Goal: Information Seeking & Learning: Learn about a topic

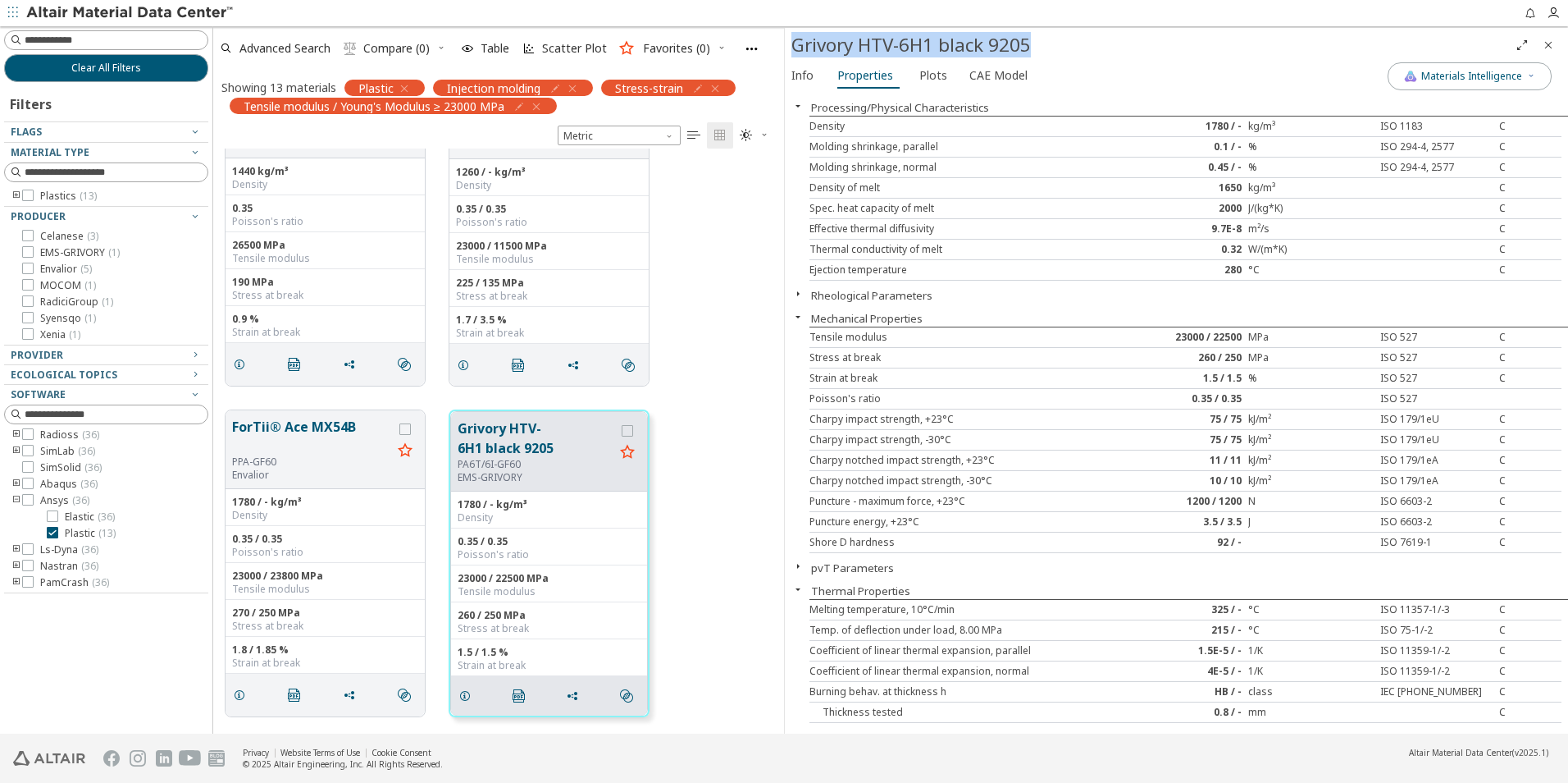
drag, startPoint x: 1041, startPoint y: 37, endPoint x: 795, endPoint y: 36, distance: 246.0
click at [795, 36] on div "Grivory HTV-6H1 black 9205" at bounding box center [1151, 44] width 718 height 26
drag, startPoint x: 795, startPoint y: 36, endPoint x: 849, endPoint y: 47, distance: 55.1
copy div "Grivory HTV-6H1 black 9205"
click at [127, 42] on input at bounding box center [107, 41] width 201 height 18
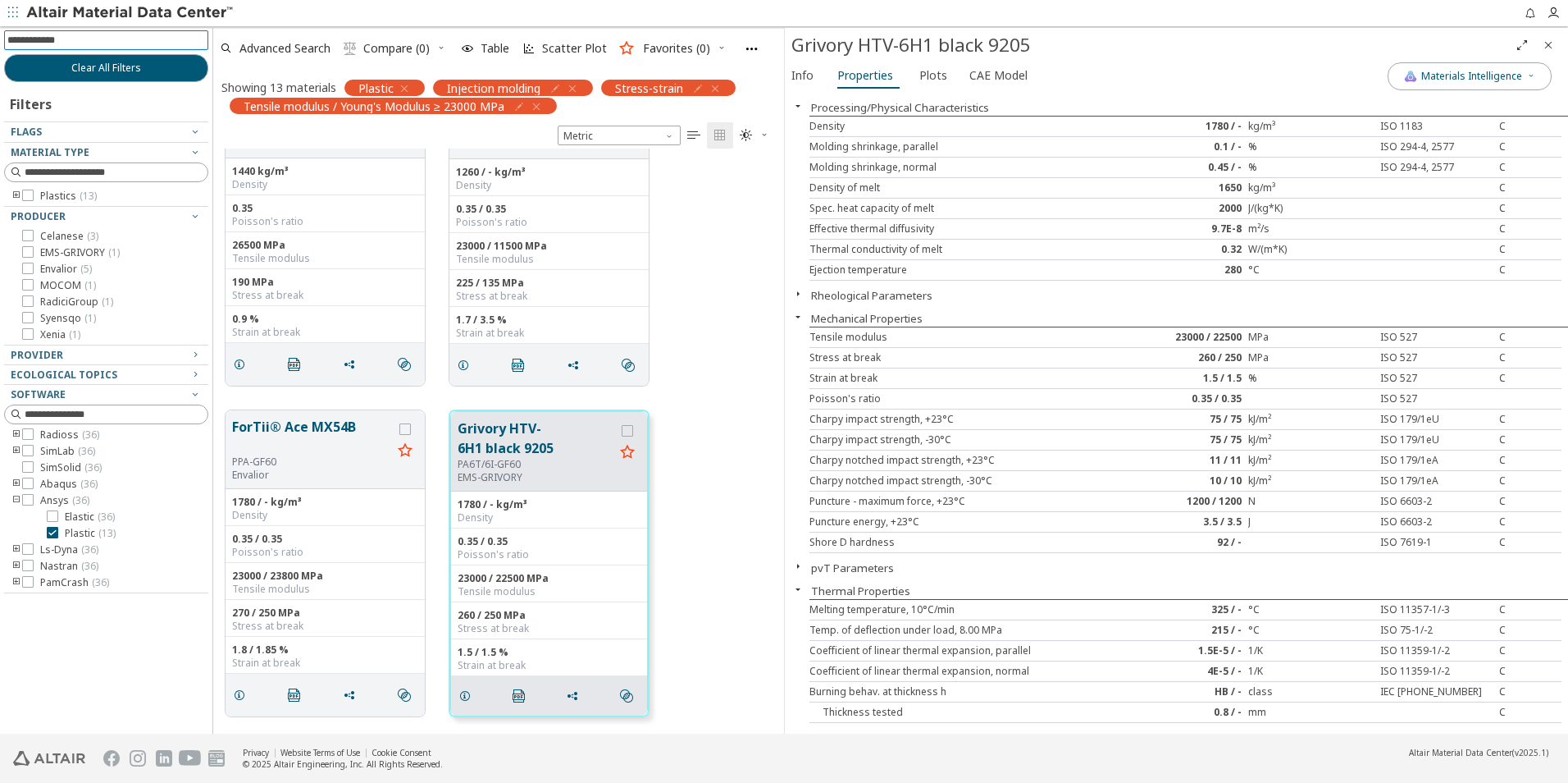
paste input "**********"
type input "**********"
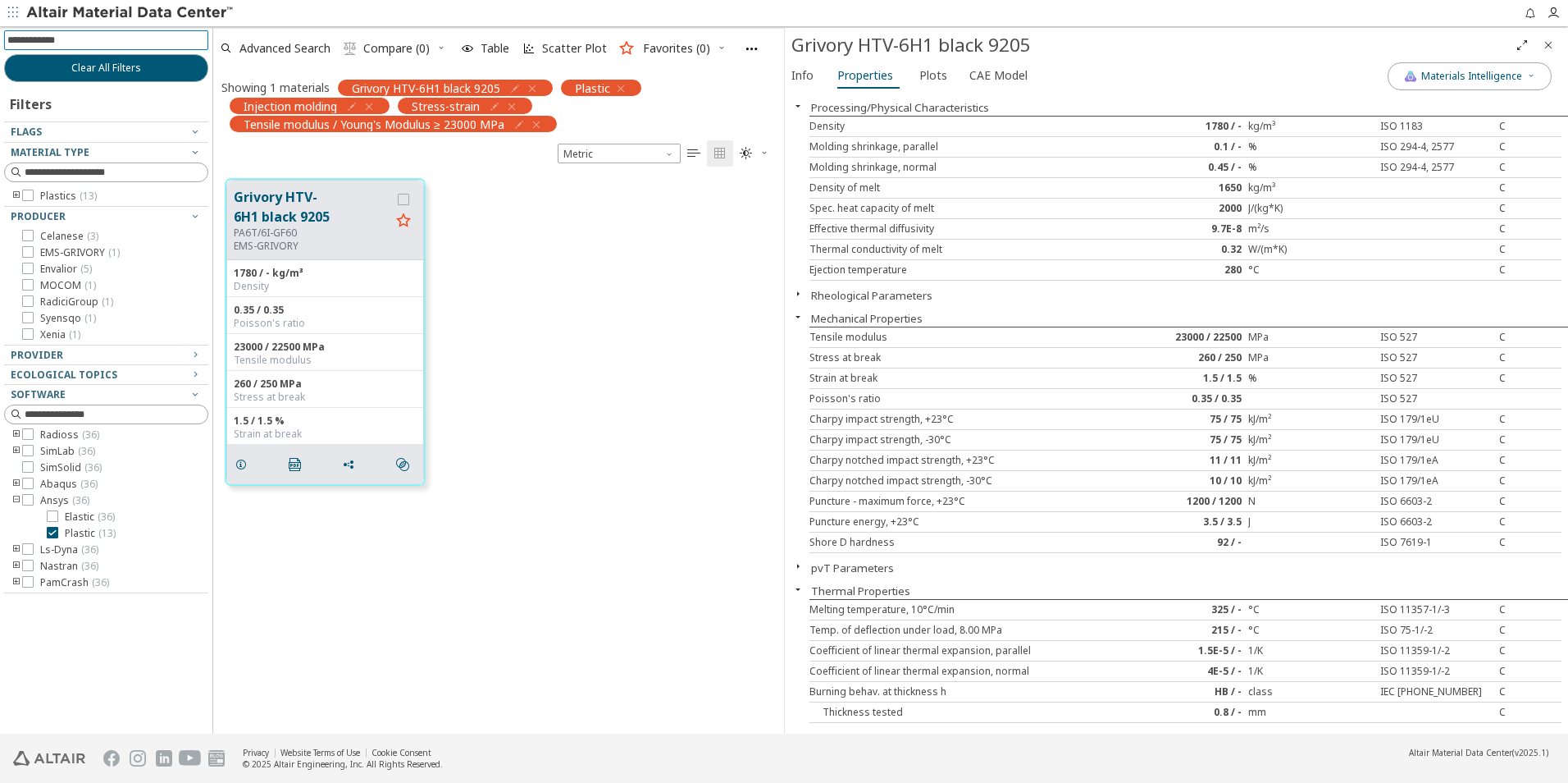
scroll to position [36, 0]
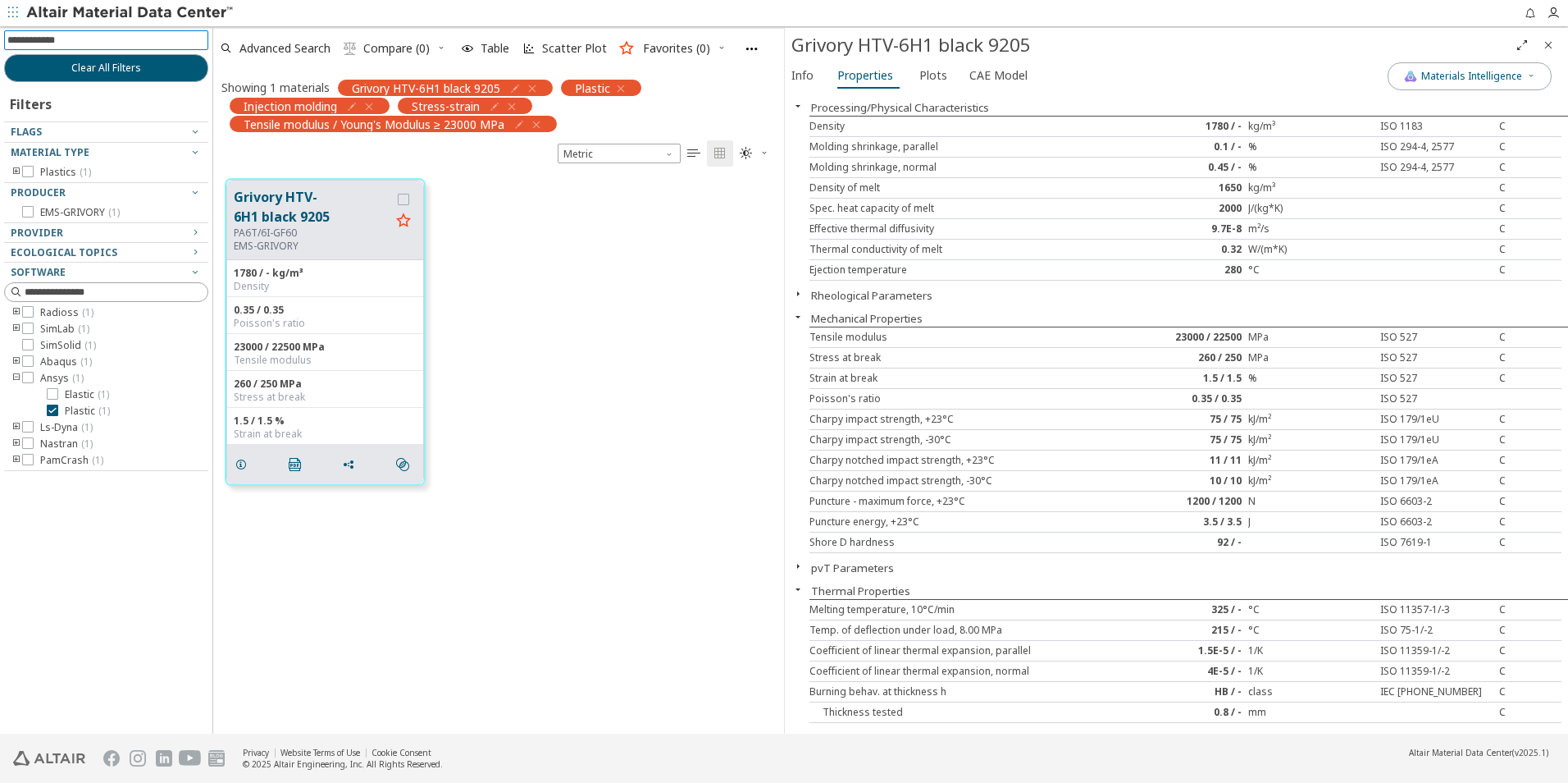
click at [1546, 47] on icon "Close" at bounding box center [1548, 45] width 14 height 14
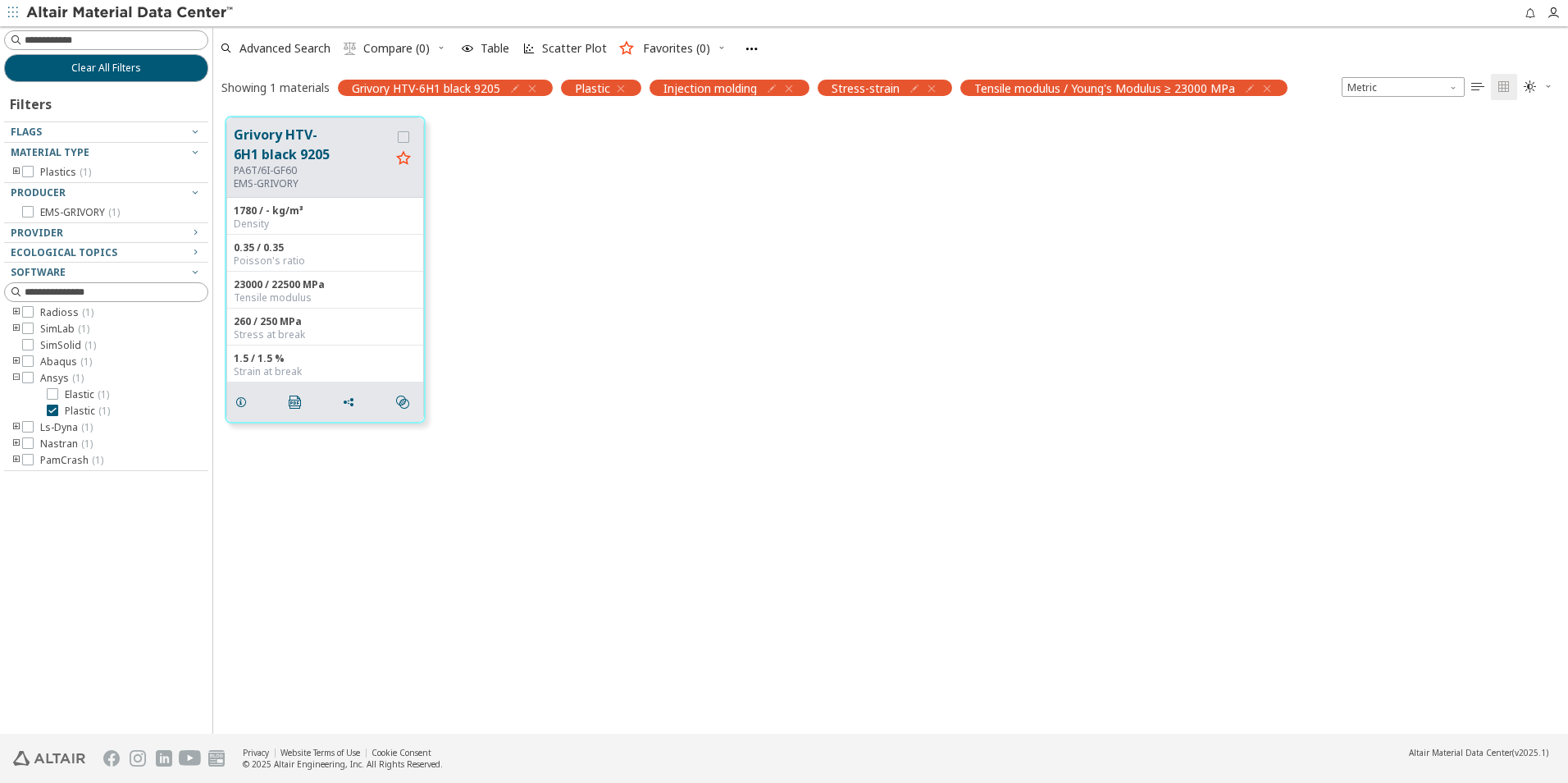
scroll to position [617, 1343]
click at [826, 335] on div "Grivory HTV-6H1 black 9205 PA6T/6I-GF60 EMS-GRIVORY 1780 / - kg/m³ Density 0.35…" at bounding box center [891, 270] width 1355 height 331
click at [261, 145] on button "Grivory HTV-6H1 black 9205" at bounding box center [312, 144] width 157 height 40
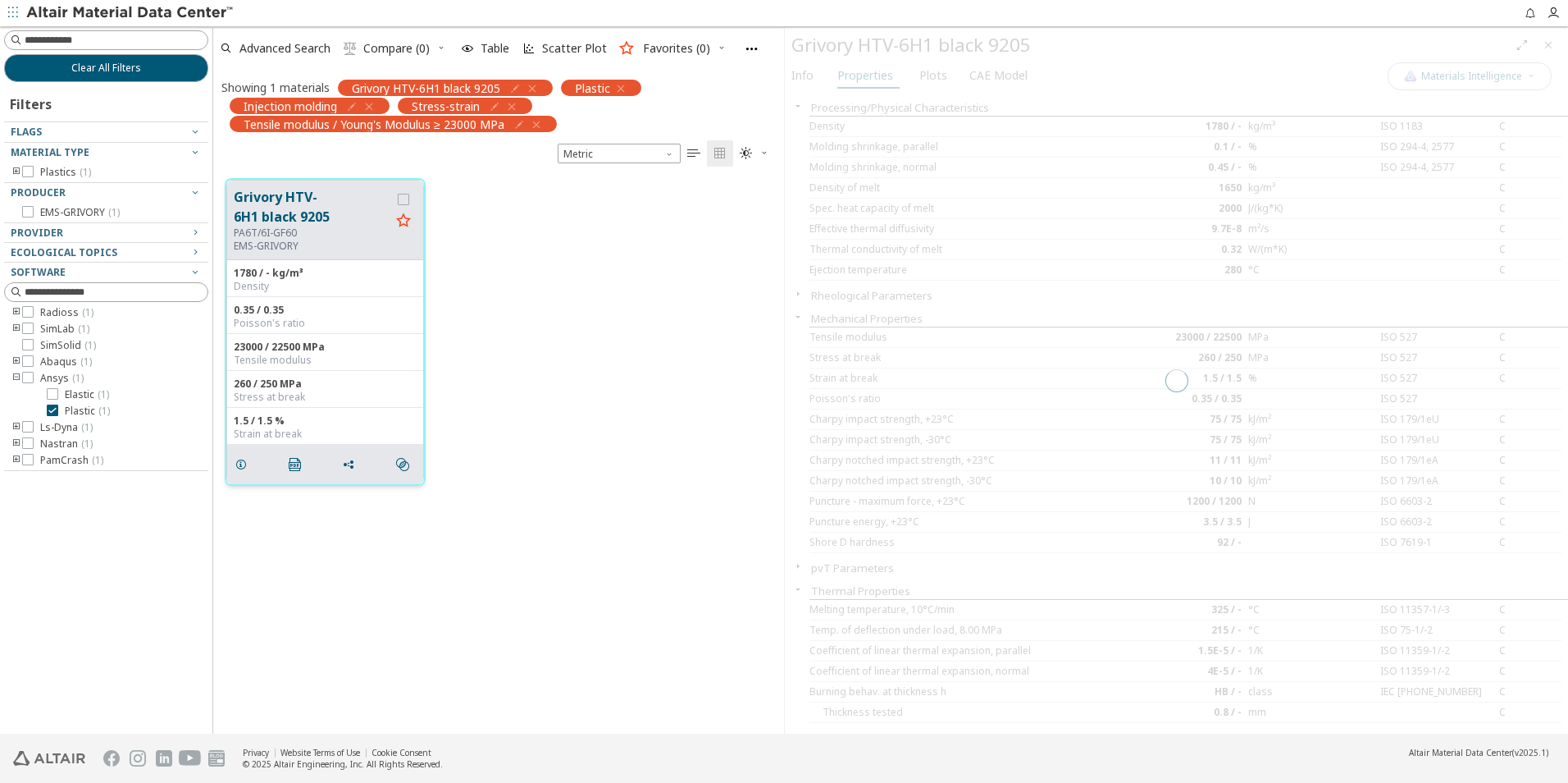
scroll to position [555, 559]
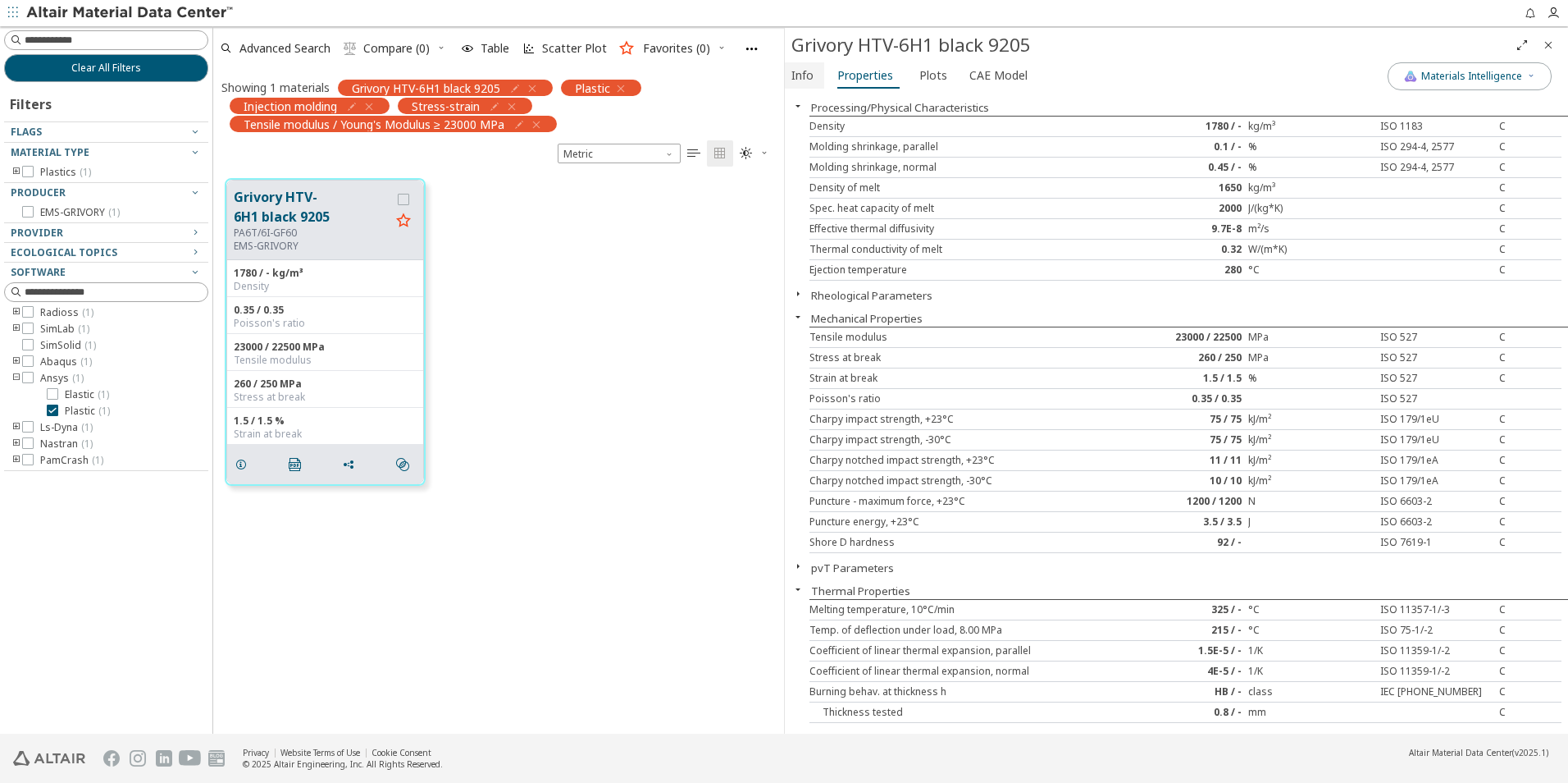
click at [803, 78] on span "Info" at bounding box center [802, 75] width 23 height 26
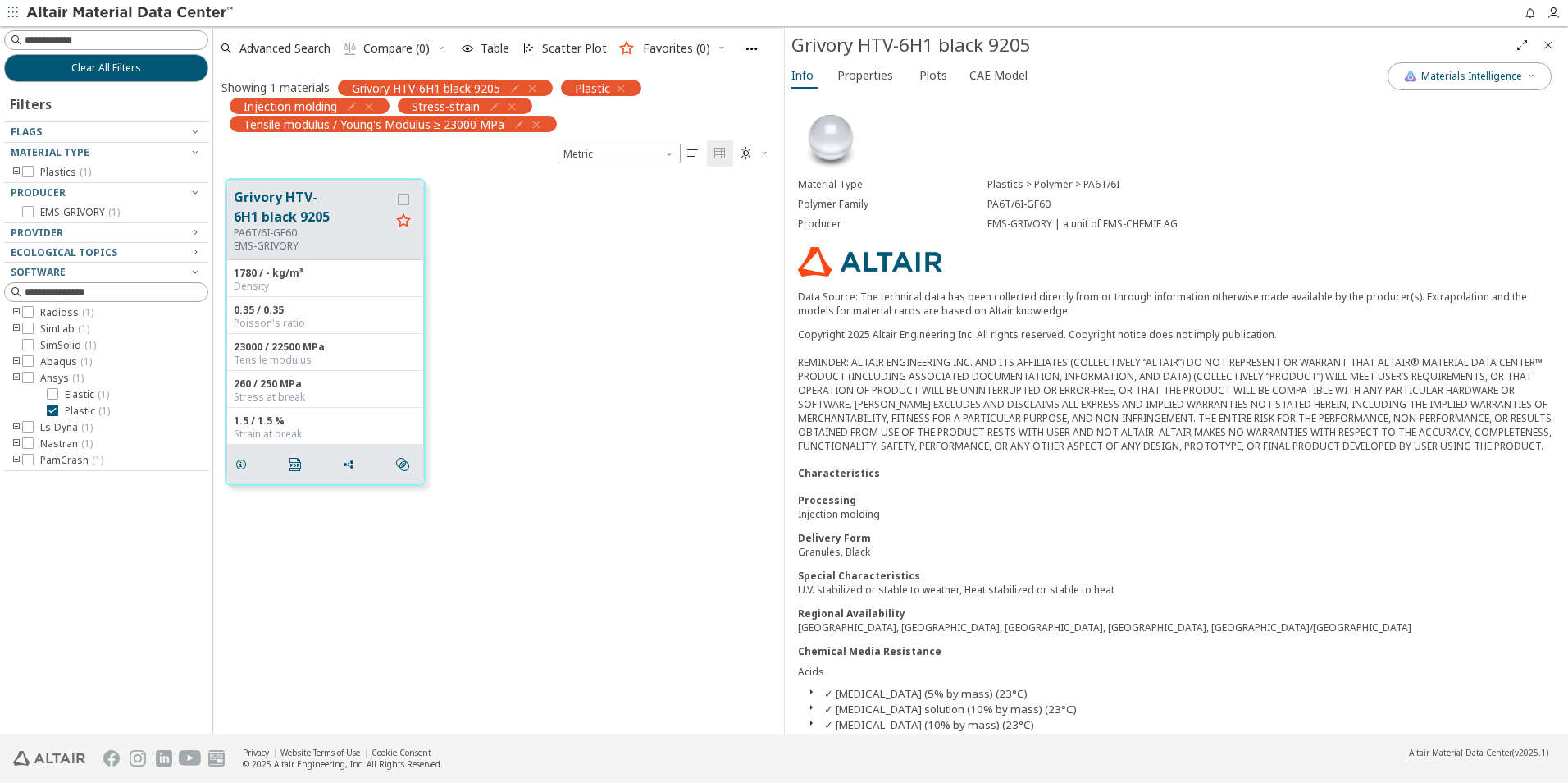
drag, startPoint x: 950, startPoint y: 206, endPoint x: 1076, endPoint y: 195, distance: 126.5
click at [1077, 195] on div "Polymer Family PA6T/6I-GF60" at bounding box center [1177, 205] width 757 height 20
drag, startPoint x: 989, startPoint y: 205, endPoint x: 1028, endPoint y: 201, distance: 39.2
click at [1012, 199] on div "PA6T/6I-GF60" at bounding box center [1271, 204] width 568 height 14
drag, startPoint x: 1045, startPoint y: 201, endPoint x: 981, endPoint y: 209, distance: 64.5
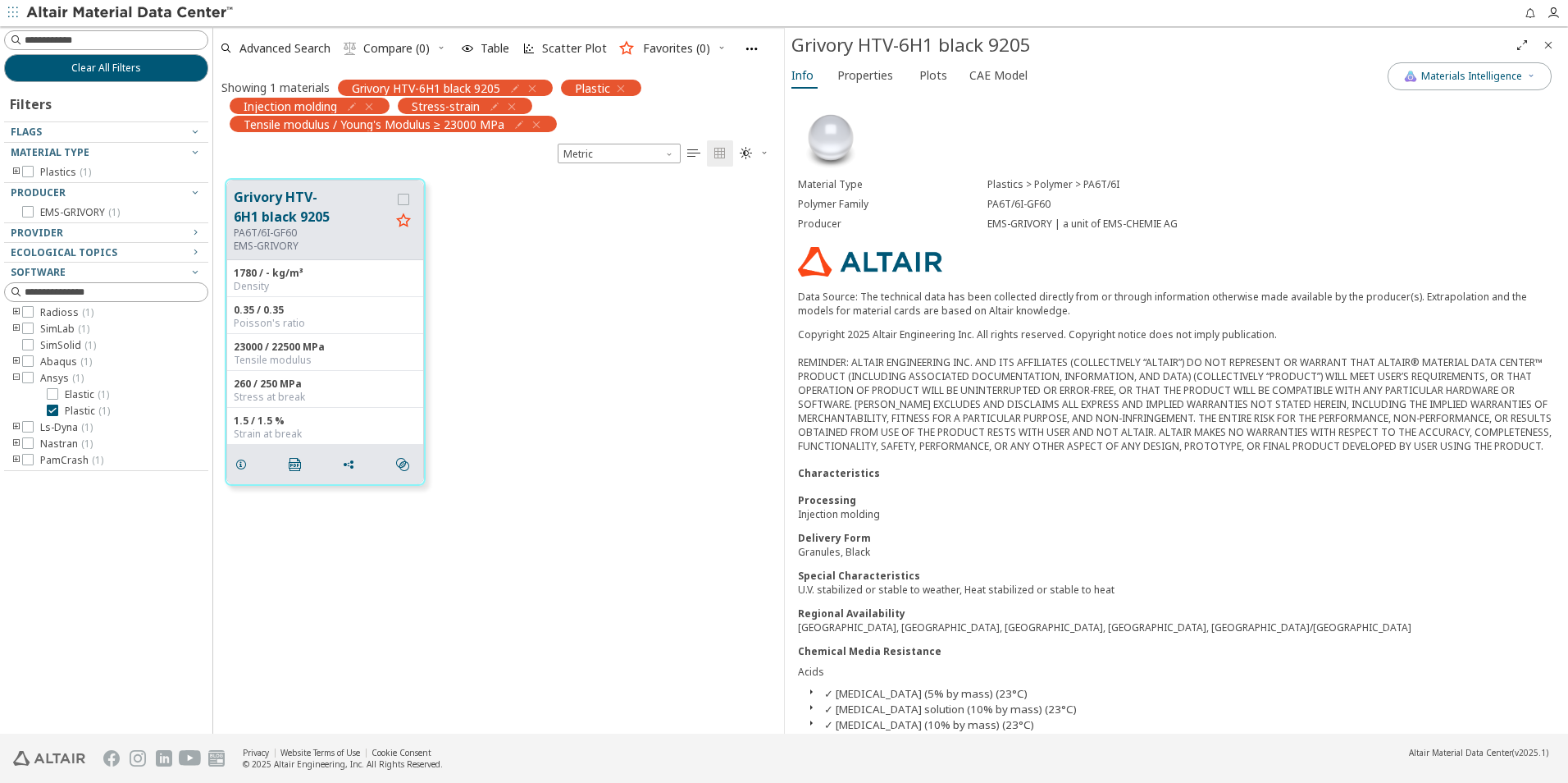
click at [981, 209] on div "Polymer Family PA6T/6I-GF60" at bounding box center [1177, 205] width 757 height 20
copy div "PA6T/6I-GF60"
click at [856, 66] on span "Properties" at bounding box center [866, 75] width 56 height 26
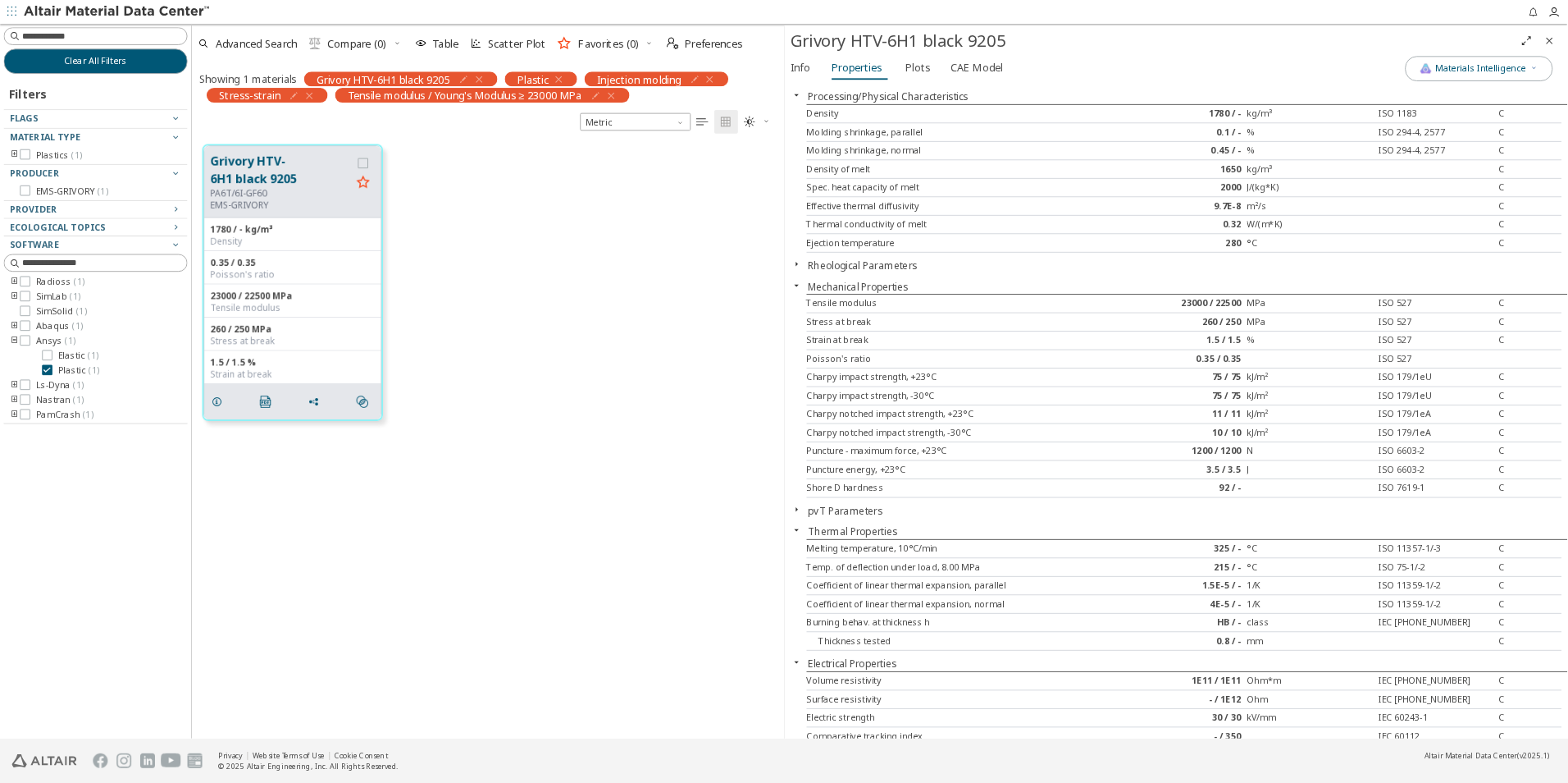
scroll to position [555, 559]
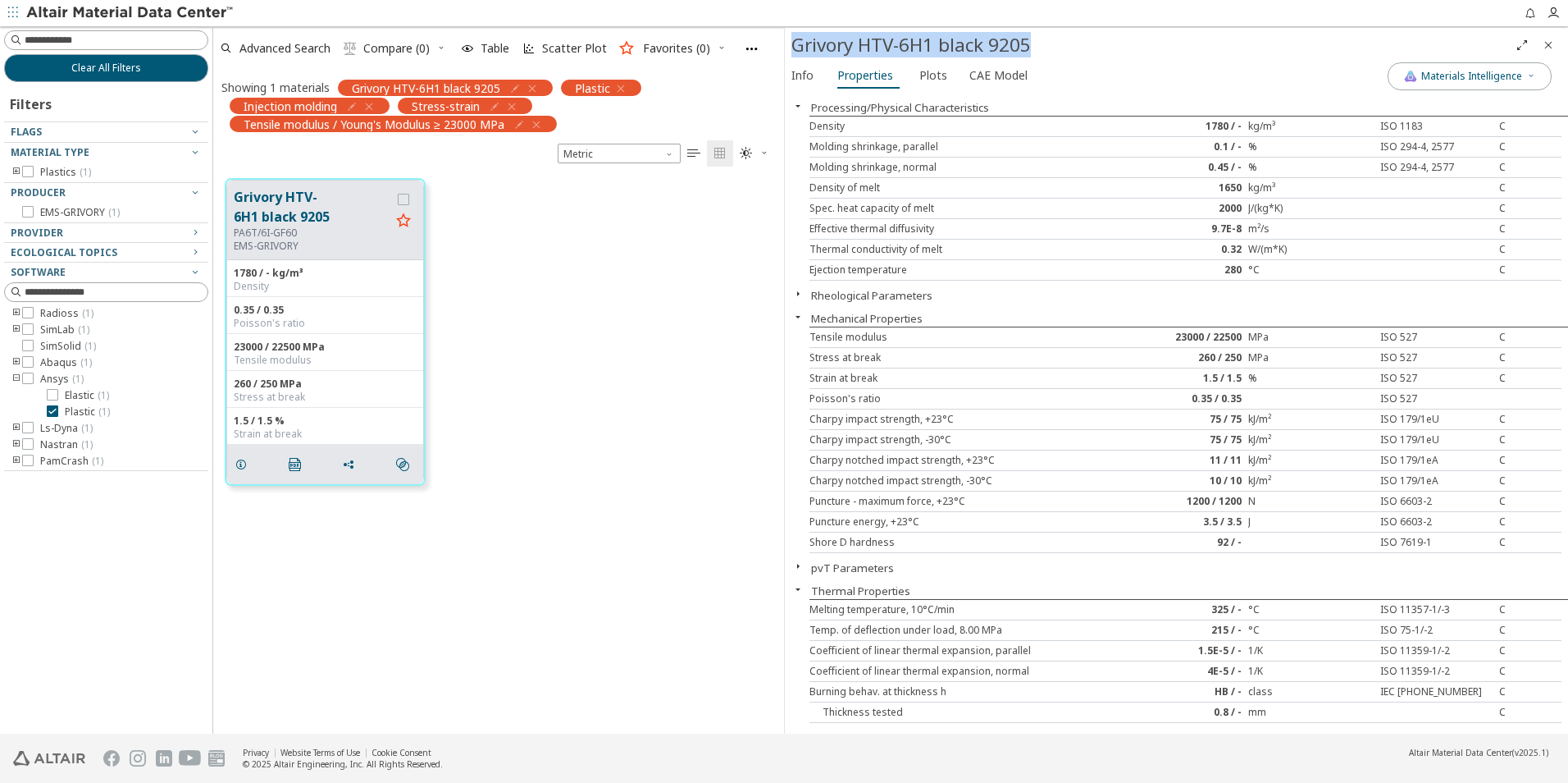
drag, startPoint x: 931, startPoint y: 42, endPoint x: 796, endPoint y: 43, distance: 135.0
click at [796, 43] on div "Grivory HTV-6H1 black 9205" at bounding box center [1151, 44] width 718 height 26
copy div "Grivory HTV-6H1 black 9205"
click at [699, 280] on div "Grivory HTV-6H1 black 9205 PA6T/6I-GF60 EMS-GRIVORY 1780 / - kg/m³ Density 0.35…" at bounding box center [499, 332] width 571 height 331
click at [922, 79] on span "Plots" at bounding box center [933, 75] width 28 height 26
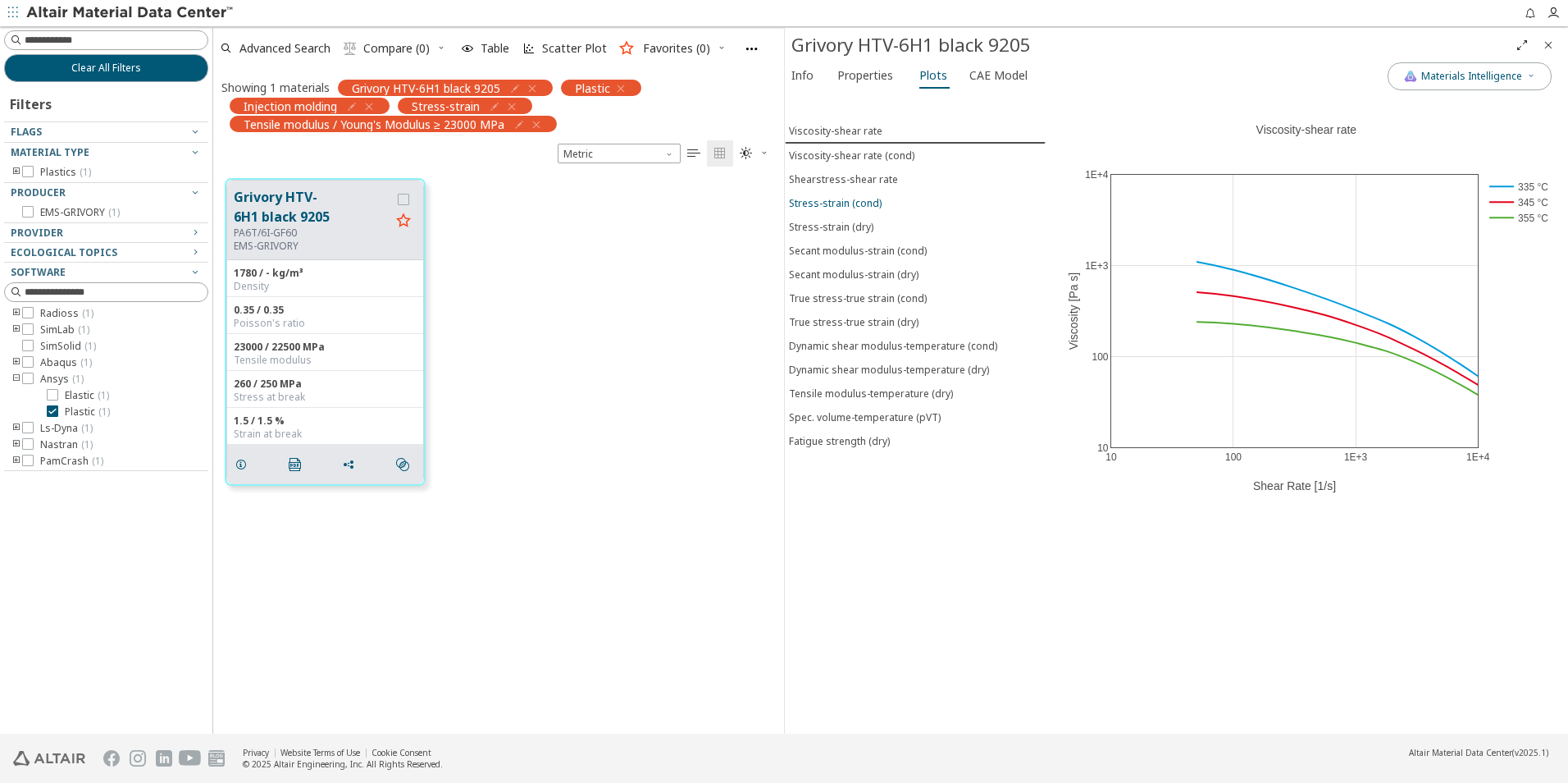
click at [840, 191] on button "Stress-strain (cond)" at bounding box center [915, 203] width 261 height 23
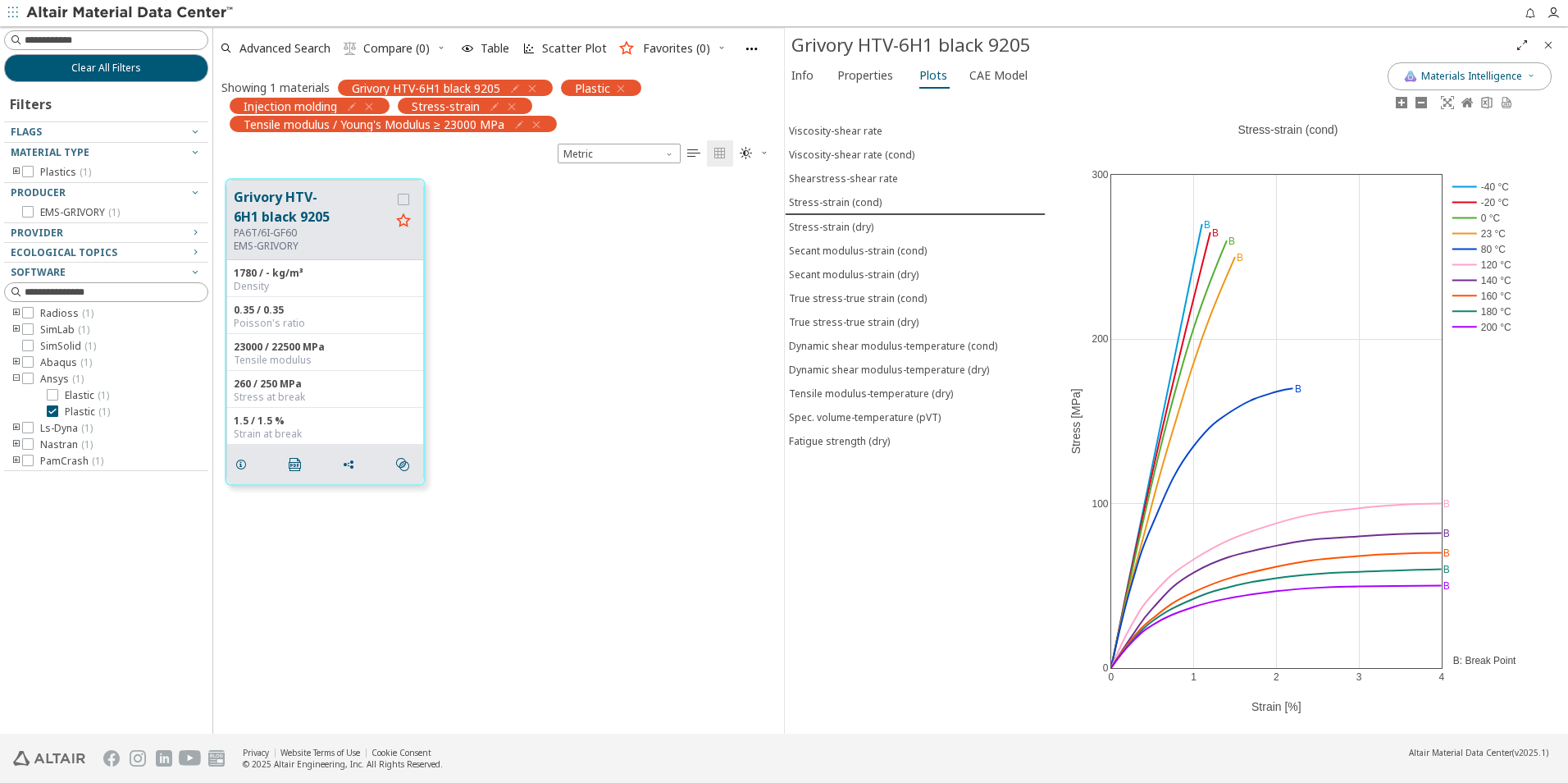
click at [1463, 250] on rect at bounding box center [1483, 248] width 69 height 15
click at [1467, 265] on rect at bounding box center [1483, 264] width 69 height 15
click at [1470, 281] on rect at bounding box center [1483, 280] width 69 height 15
click at [1467, 297] on rect at bounding box center [1483, 295] width 69 height 15
click at [1469, 311] on rect at bounding box center [1483, 311] width 69 height 15
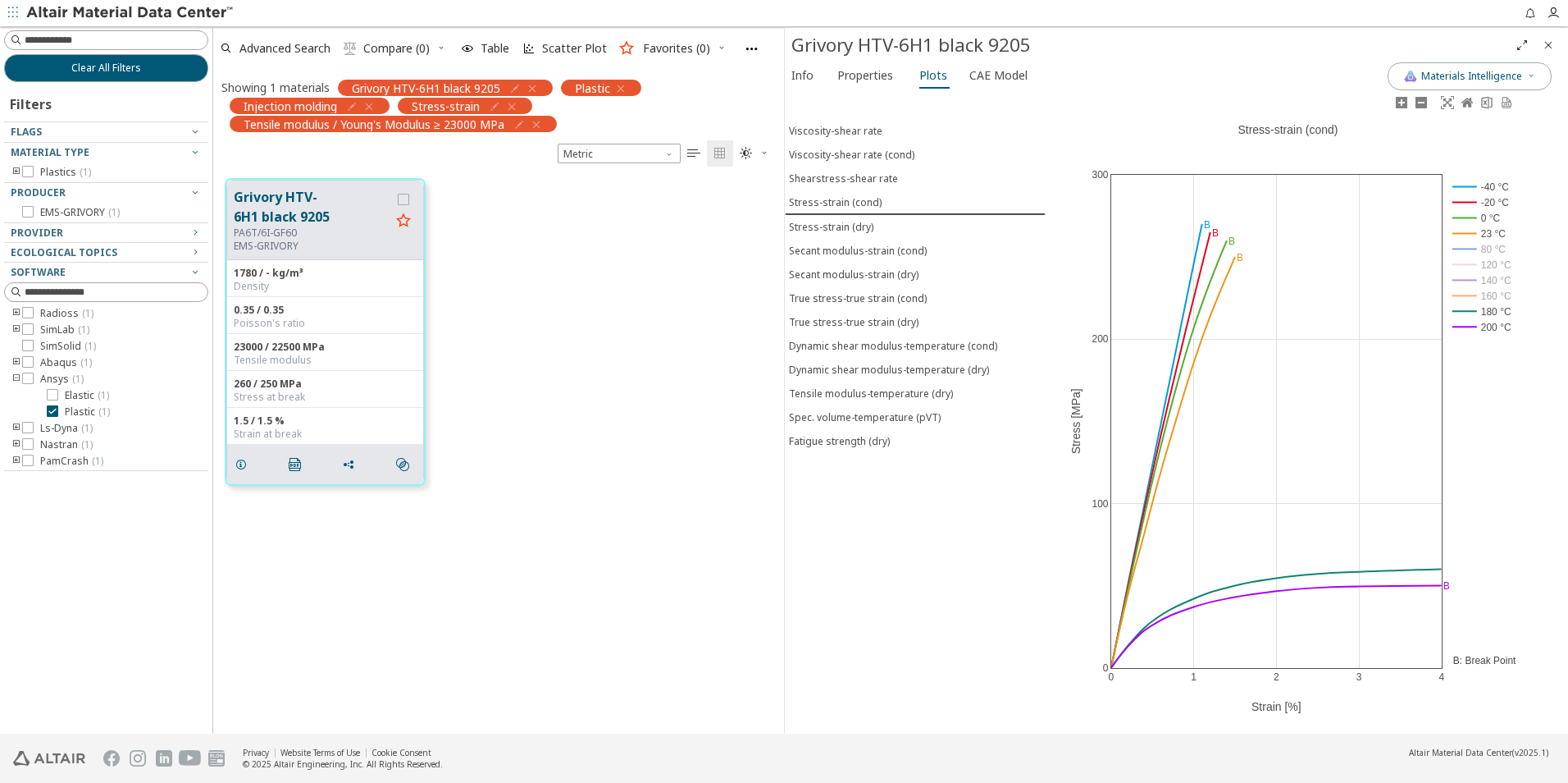
click at [1472, 321] on rect at bounding box center [1483, 327] width 69 height 15
click at [1467, 214] on rect at bounding box center [1483, 217] width 69 height 15
click at [1467, 198] on rect at bounding box center [1483, 202] width 69 height 15
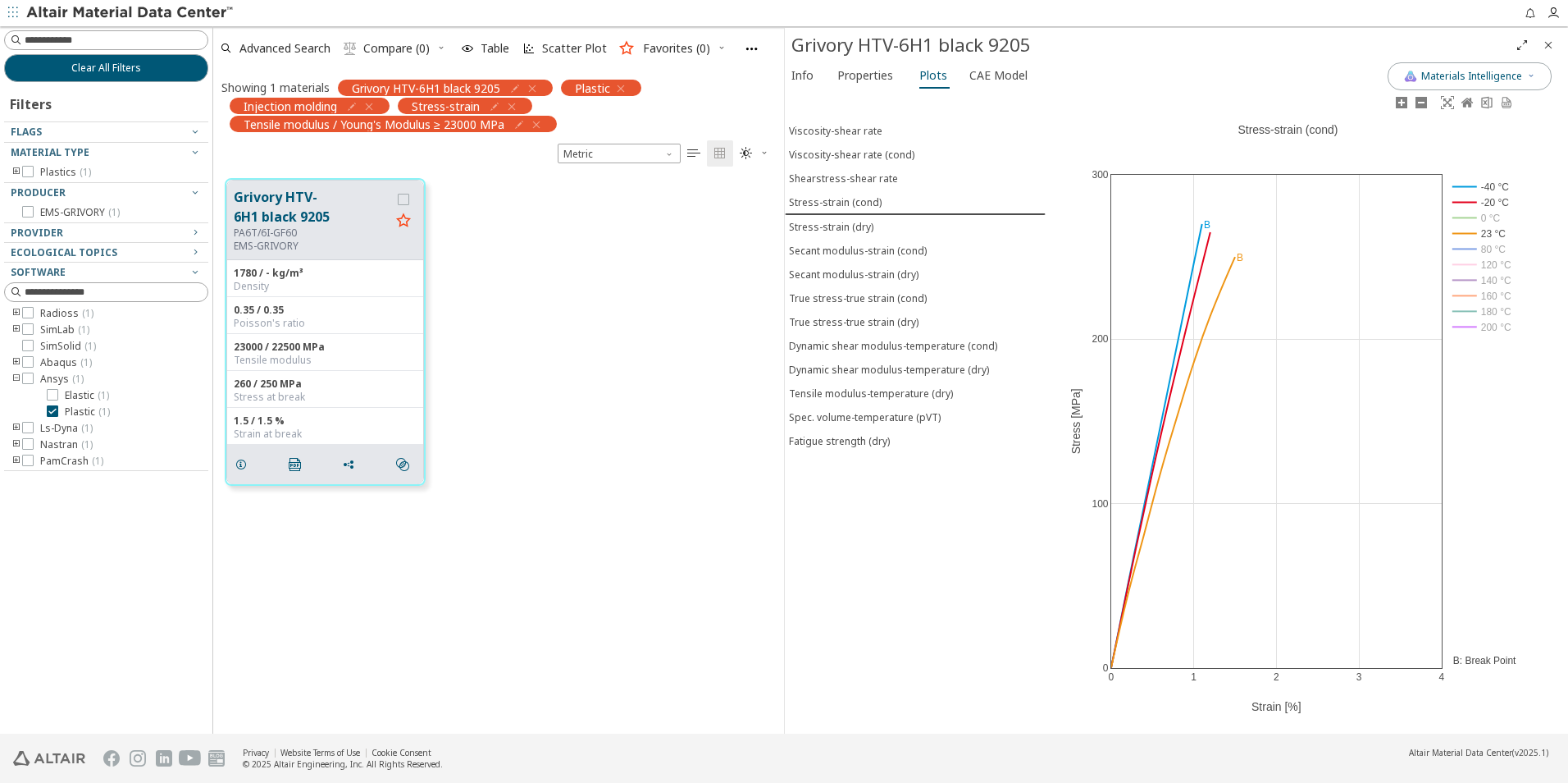
click at [1468, 188] on rect at bounding box center [1483, 186] width 69 height 15
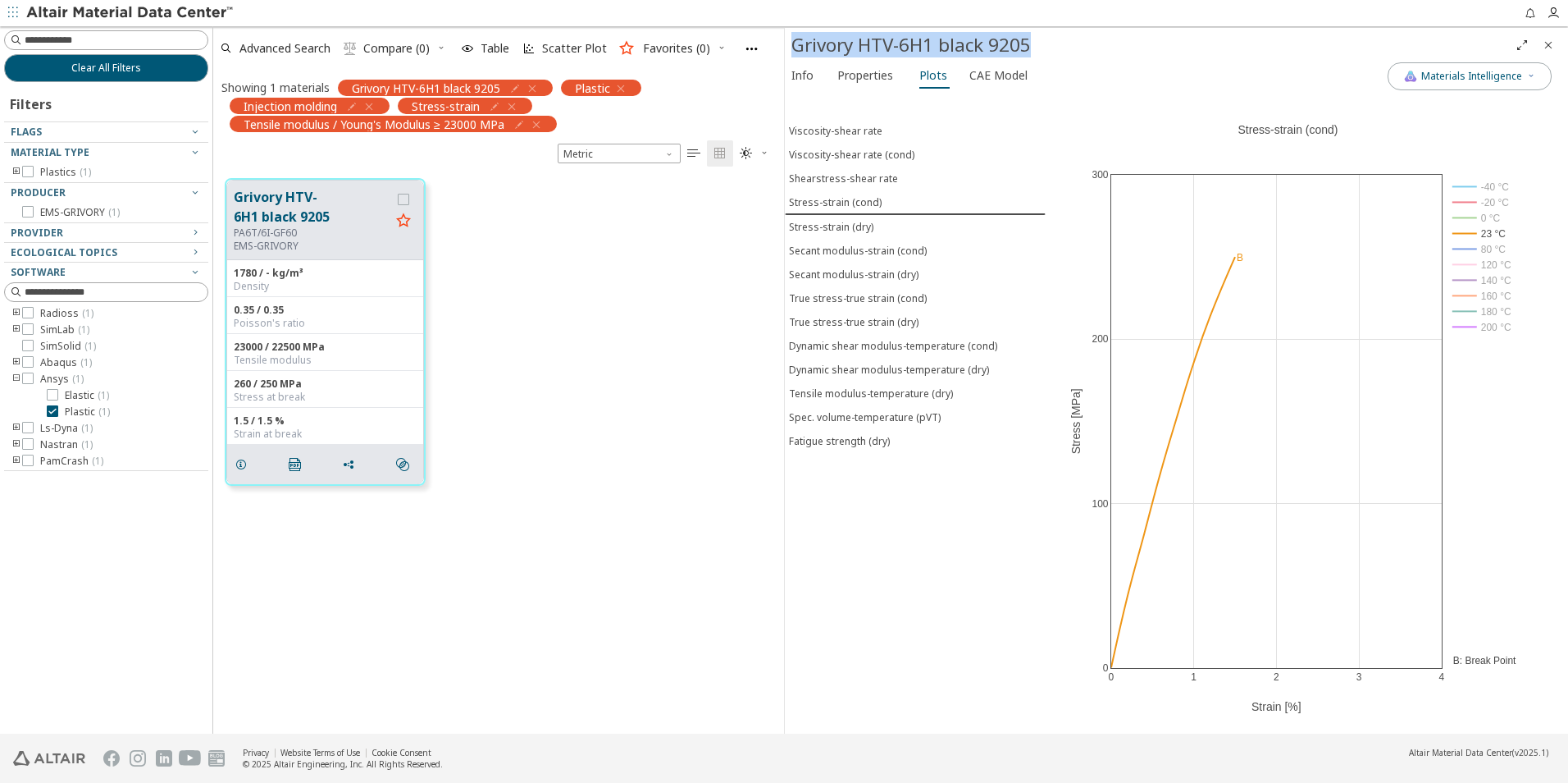
drag, startPoint x: 1033, startPoint y: 49, endPoint x: 795, endPoint y: 43, distance: 238.1
click at [795, 43] on div "Grivory HTV-6H1 black 9205" at bounding box center [1151, 44] width 718 height 26
copy div "Grivory HTV-6H1 black 9205"
click at [780, 85] on div "Showing 1 materials Grivory HTV-6H1 black 9205 Plastic Injection molding Stress…" at bounding box center [499, 105] width 571 height 70
click at [798, 75] on span "Info" at bounding box center [802, 75] width 23 height 26
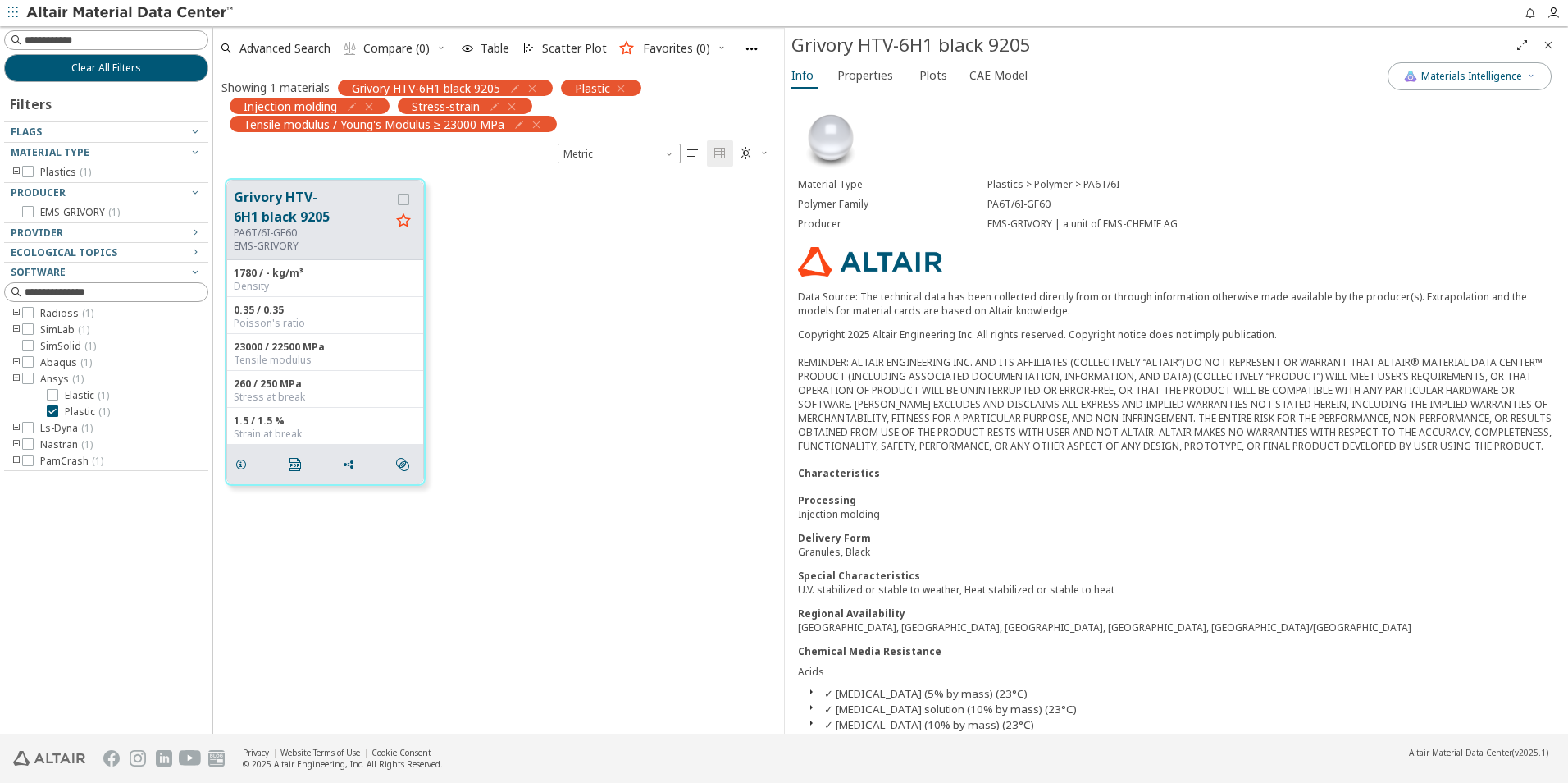
drag, startPoint x: 1057, startPoint y: 207, endPoint x: 983, endPoint y: 201, distance: 74.2
click at [983, 201] on div "Polymer Family PA6T/6I-GF60" at bounding box center [1177, 205] width 757 height 20
copy div "PA6T/6I-GF60"
click at [922, 87] on button "Plots" at bounding box center [935, 75] width 43 height 26
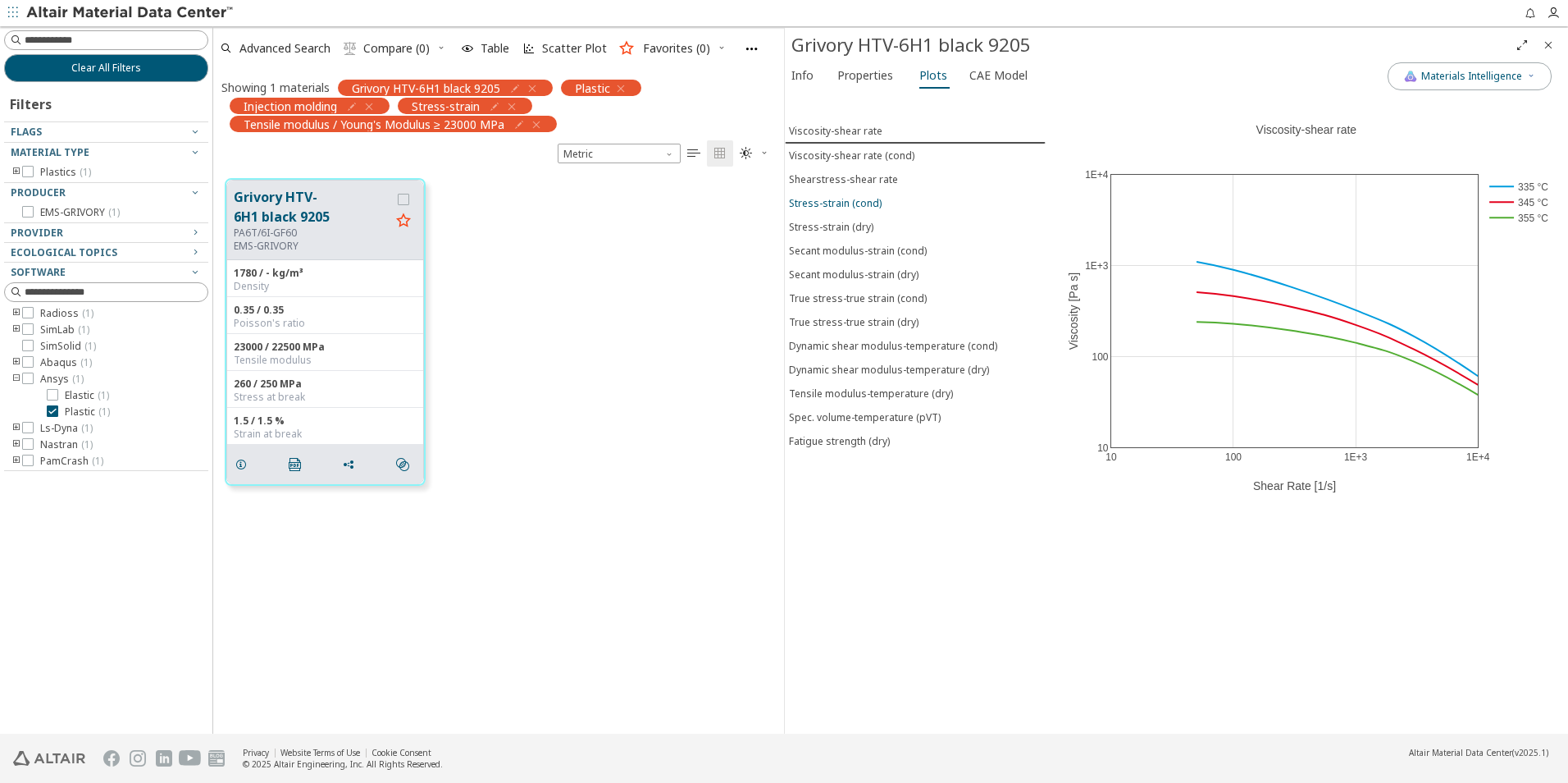
click at [867, 199] on div "Stress-strain (cond)" at bounding box center [835, 202] width 93 height 14
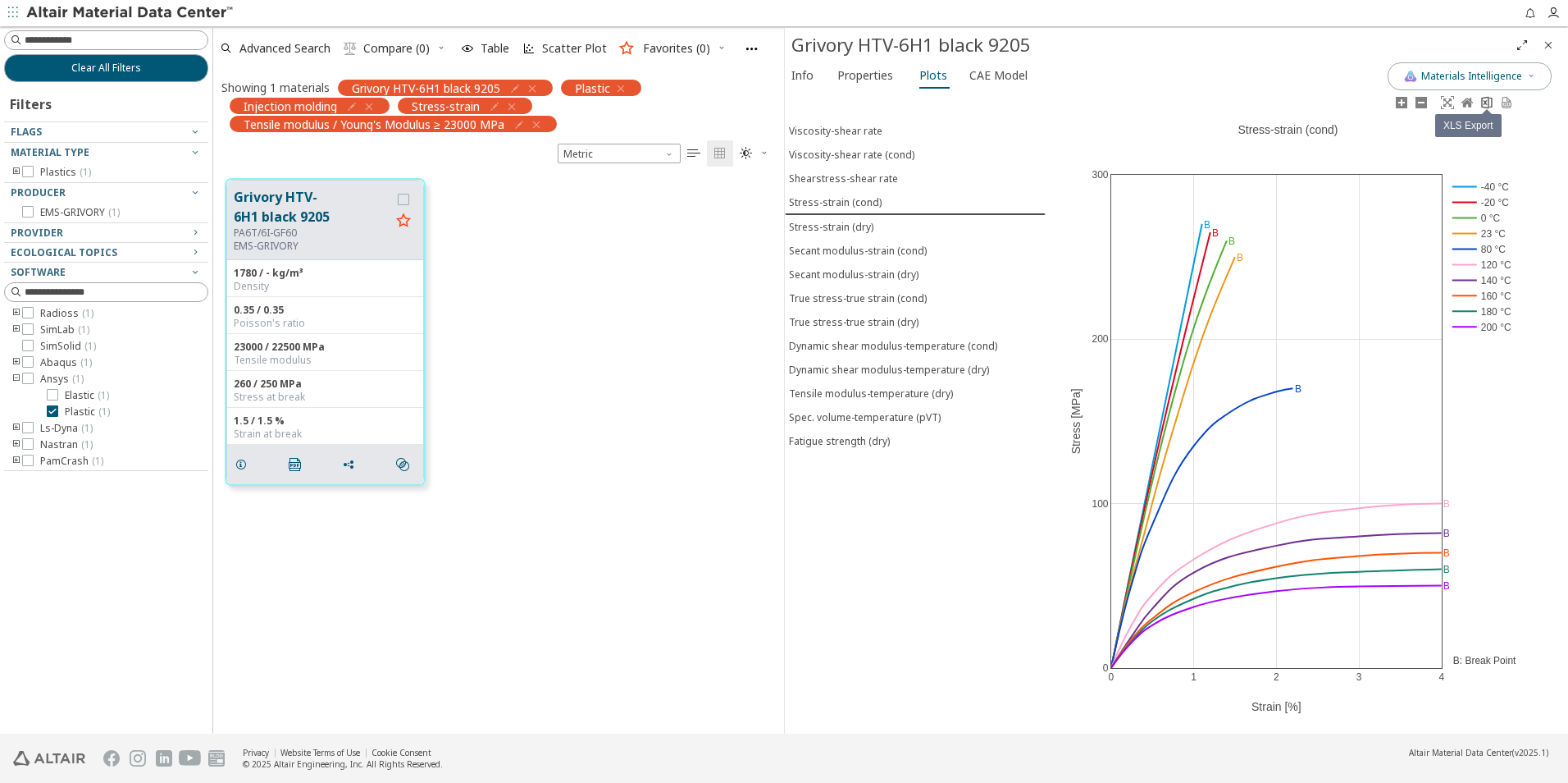
click at [1486, 103] on icon at bounding box center [1487, 102] width 14 height 14
drag, startPoint x: 1041, startPoint y: 41, endPoint x: 786, endPoint y: 51, distance: 255.2
click at [786, 51] on div "Grivory HTV-6H1 black 9205 Materials Intelligence Info Properties Plots CAE Mod…" at bounding box center [1177, 381] width 784 height 705
drag, startPoint x: 1025, startPoint y: 44, endPoint x: 788, endPoint y: 42, distance: 237.0
click at [788, 42] on div "Grivory HTV-6H1 black 9205 Materials Intelligence Info Properties Plots CAE Mod…" at bounding box center [1177, 381] width 784 height 705
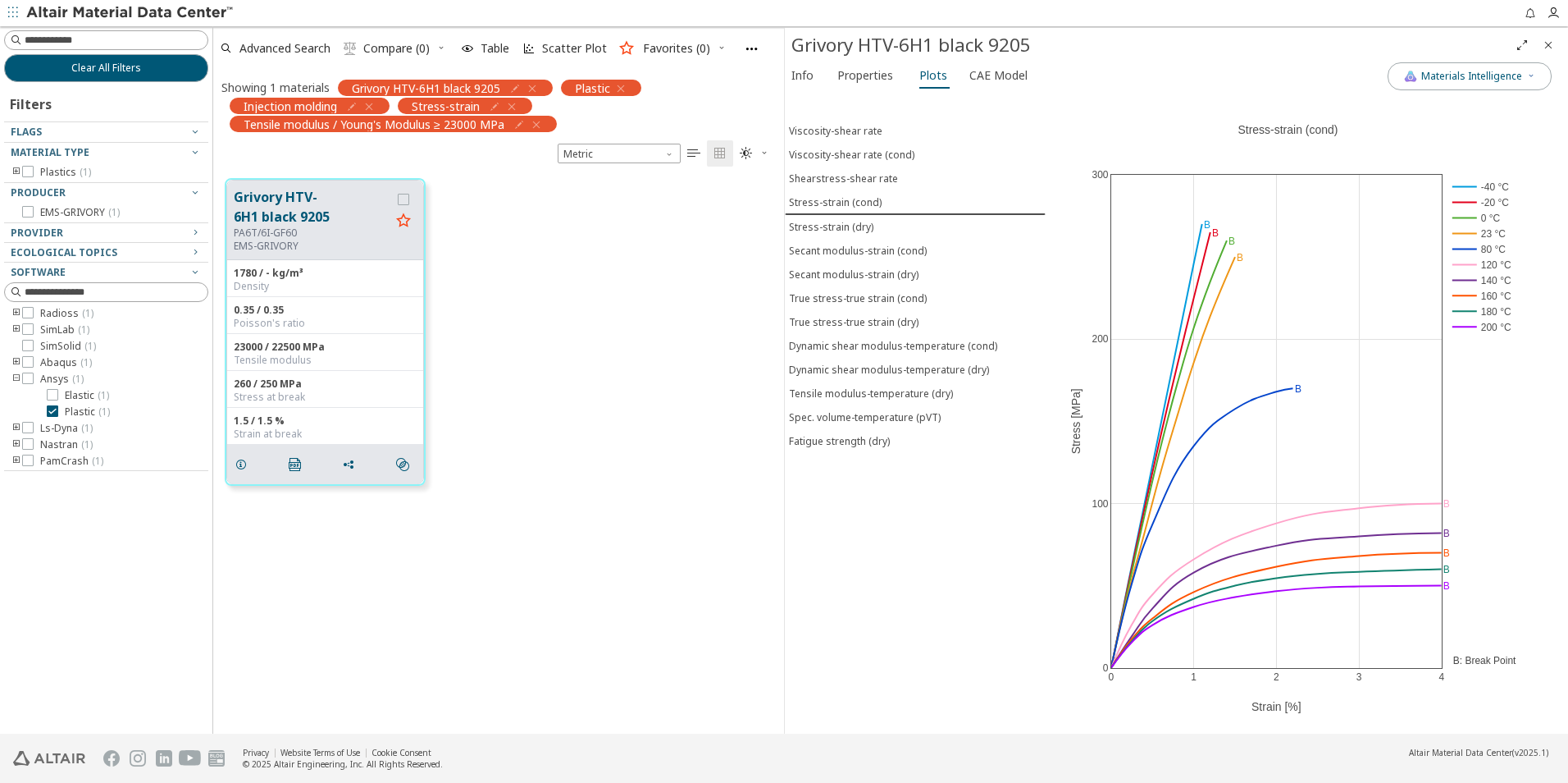
click at [793, 43] on div "Grivory HTV-6H1 black 9205" at bounding box center [1151, 44] width 718 height 26
drag, startPoint x: 795, startPoint y: 43, endPoint x: 1041, endPoint y: 44, distance: 246.0
click at [1041, 44] on div "Grivory HTV-6H1 black 9205" at bounding box center [1151, 44] width 718 height 26
copy div "Grivory HTV-6H1 black 9205"
click at [855, 78] on span "Properties" at bounding box center [866, 75] width 56 height 26
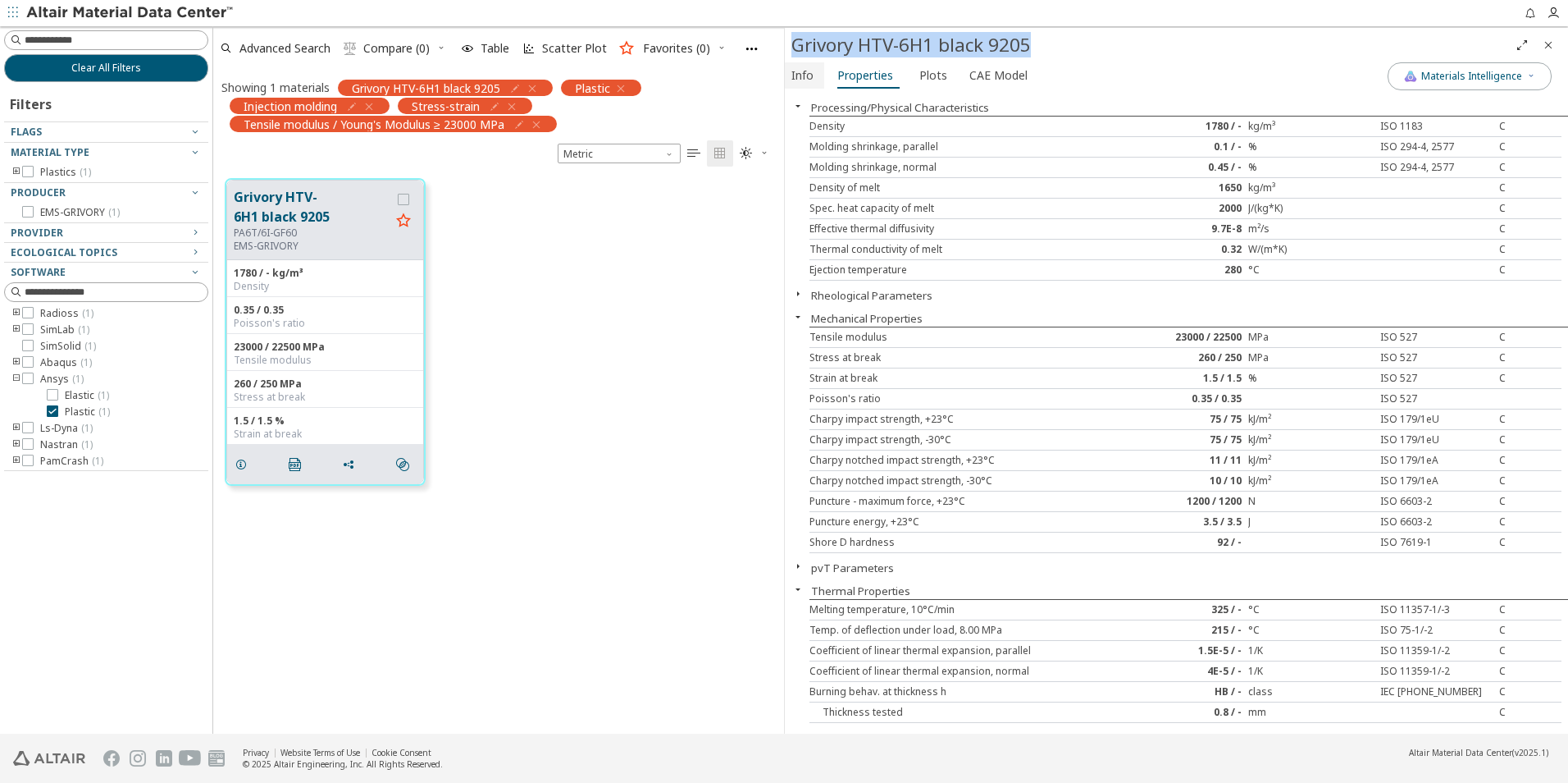
click at [820, 77] on button "Info" at bounding box center [805, 75] width 40 height 26
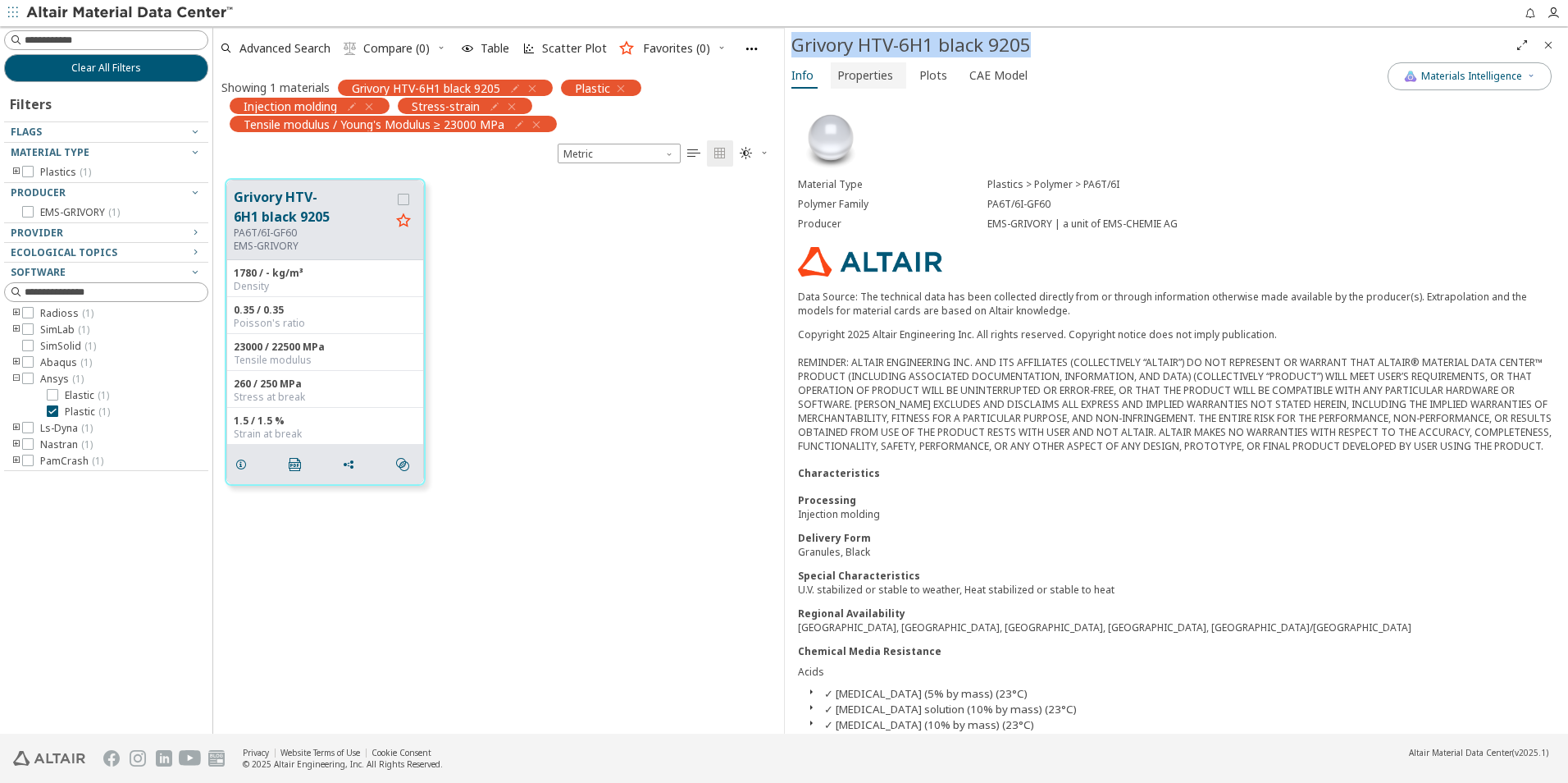
click at [863, 81] on span "Properties" at bounding box center [866, 75] width 56 height 26
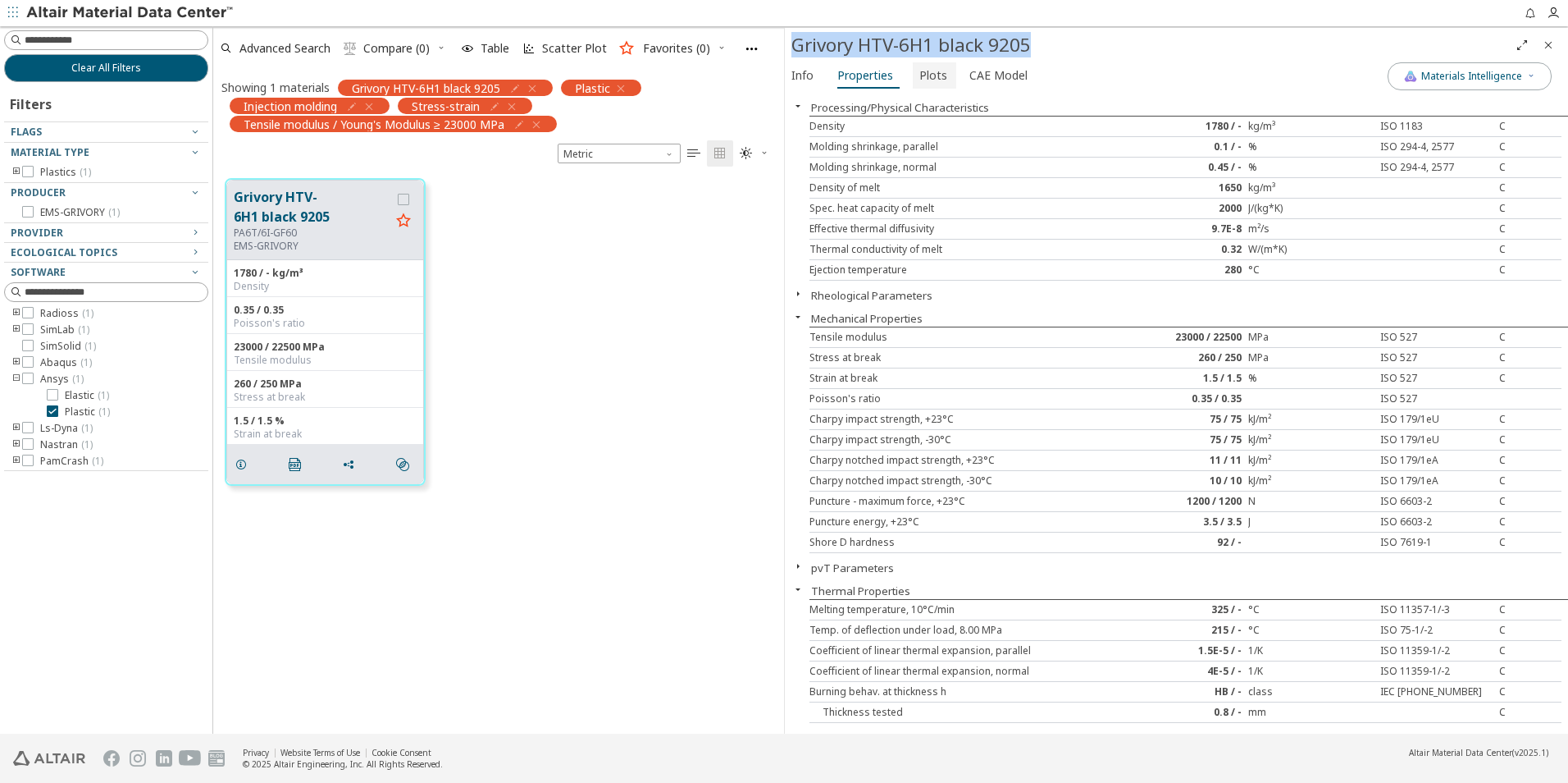
click at [946, 67] on button "Plots" at bounding box center [935, 75] width 43 height 26
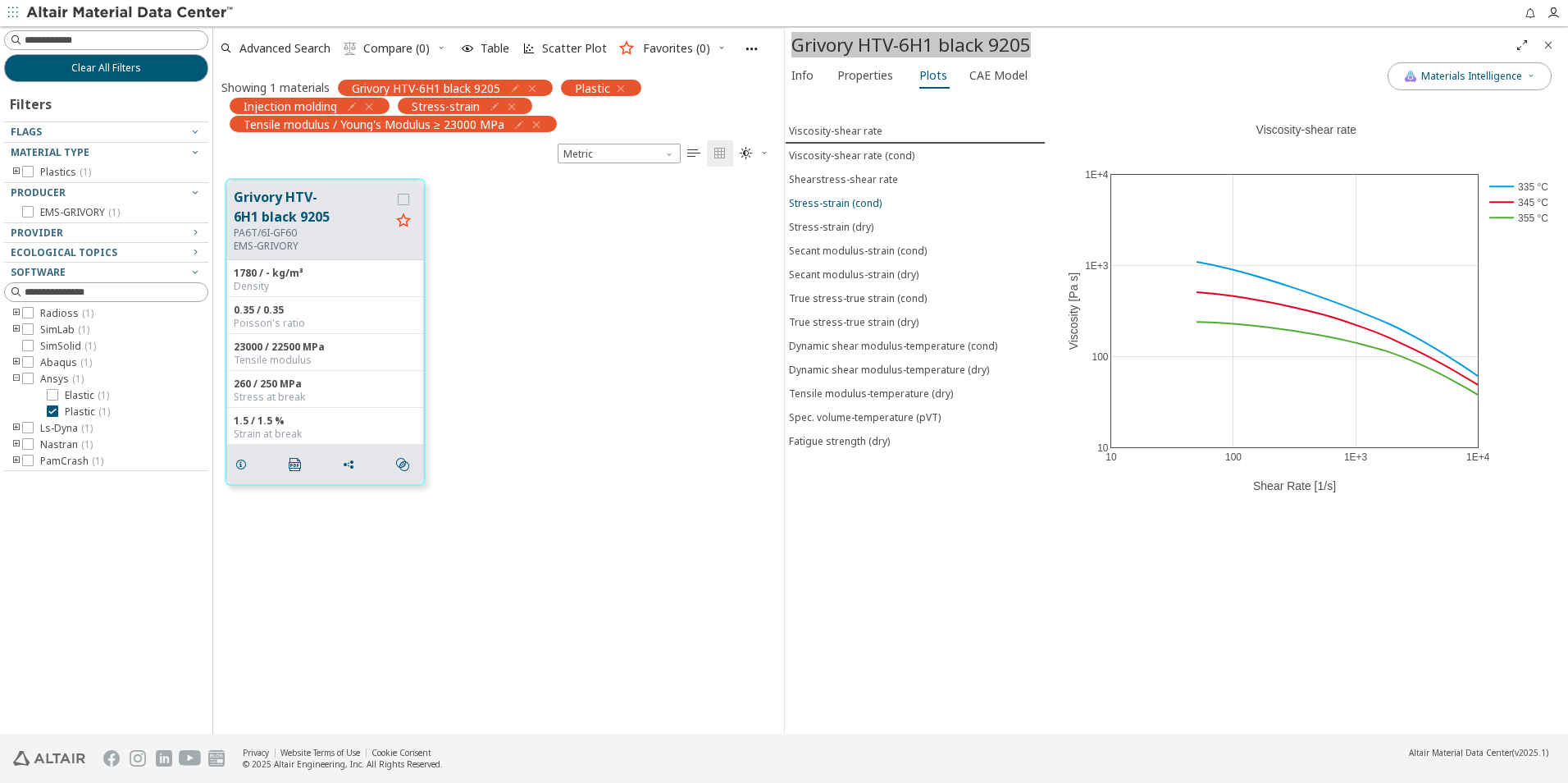
click at [855, 204] on div "Stress-strain (cond)" at bounding box center [835, 202] width 93 height 14
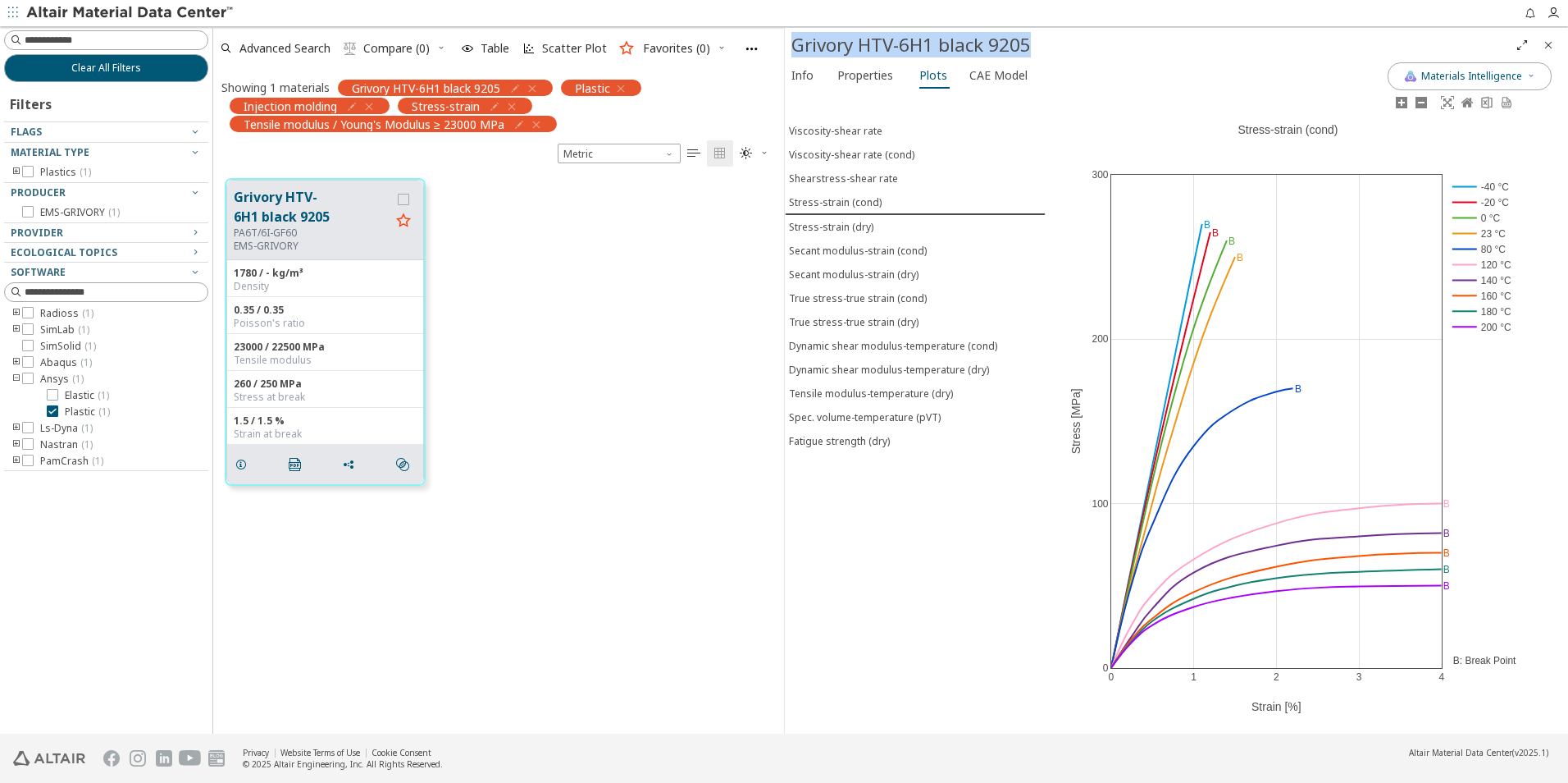
click at [1472, 214] on rect at bounding box center [1483, 217] width 69 height 15
click at [1468, 201] on rect at bounding box center [1483, 202] width 69 height 15
click at [1465, 181] on rect at bounding box center [1483, 186] width 69 height 15
click at [1472, 251] on rect at bounding box center [1483, 248] width 69 height 15
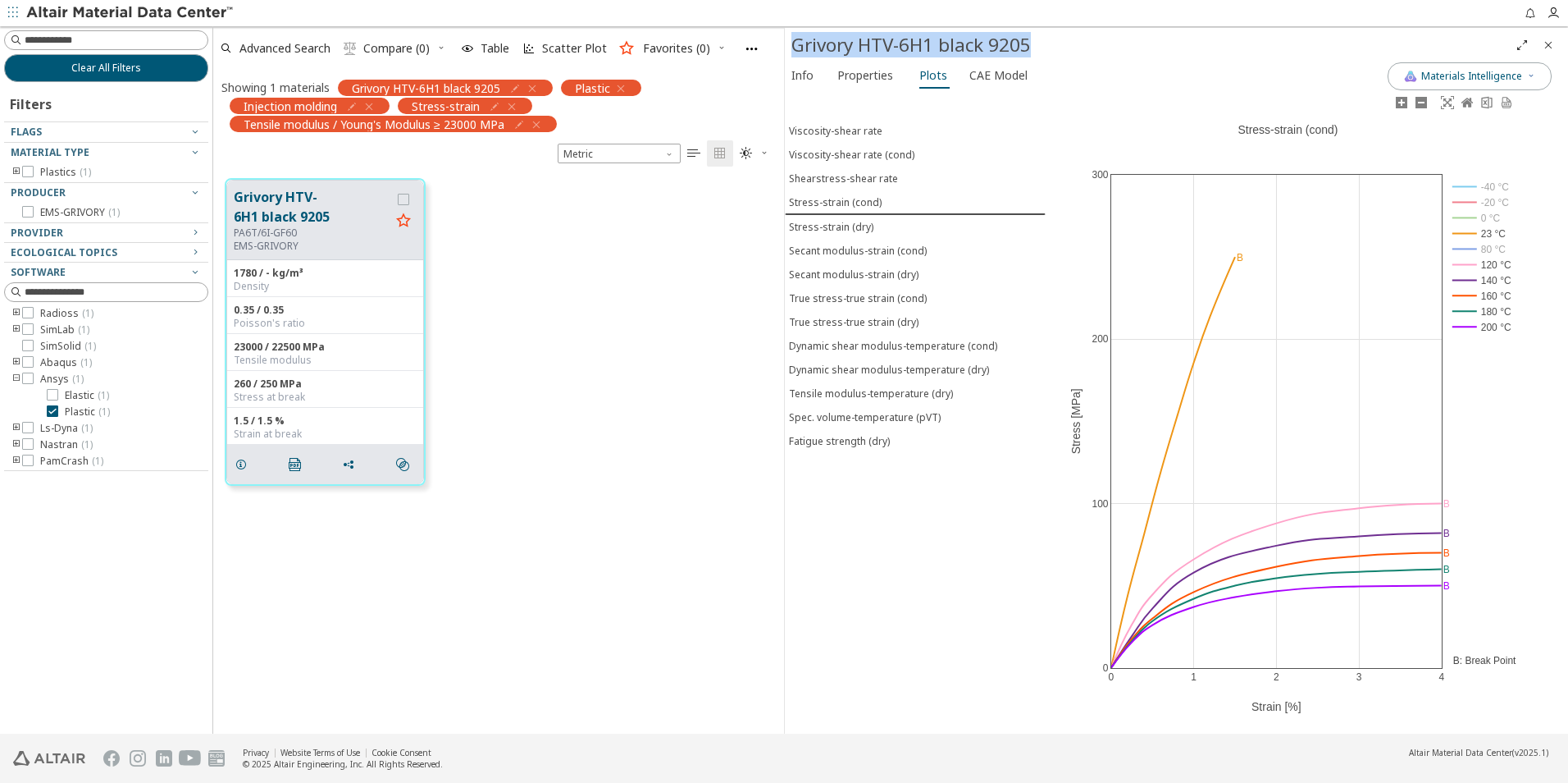
click at [1468, 266] on rect at bounding box center [1483, 264] width 69 height 15
click at [1468, 281] on rect at bounding box center [1483, 280] width 69 height 15
click at [1469, 295] on rect at bounding box center [1483, 295] width 69 height 15
click at [1468, 306] on rect at bounding box center [1483, 311] width 69 height 15
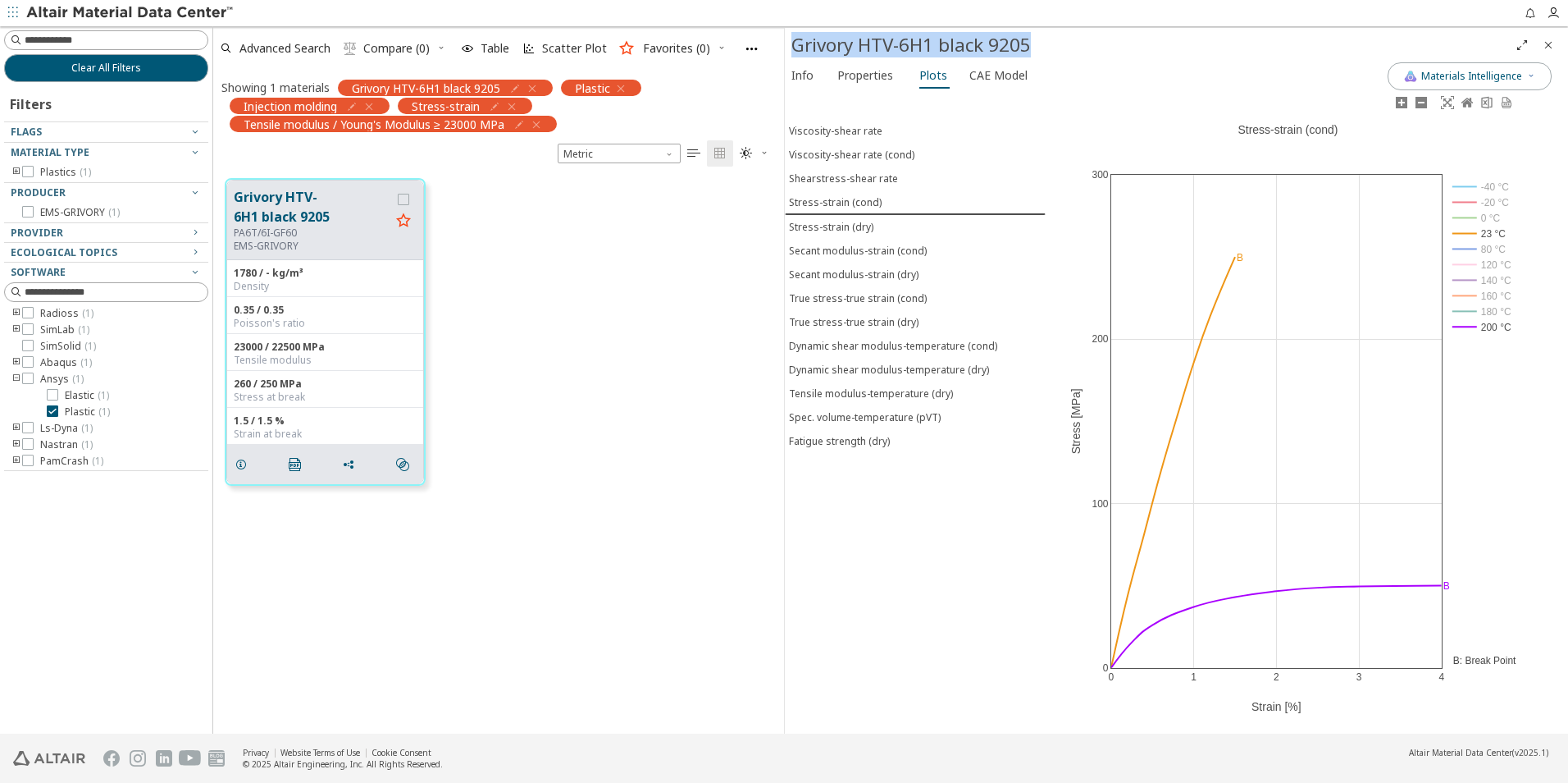
click at [1468, 327] on rect at bounding box center [1483, 327] width 69 height 15
click at [1466, 323] on rect at bounding box center [1483, 327] width 69 height 15
click at [1470, 325] on rect at bounding box center [1483, 327] width 69 height 15
click at [1467, 278] on rect at bounding box center [1483, 280] width 69 height 15
click at [1468, 281] on rect at bounding box center [1483, 280] width 69 height 15
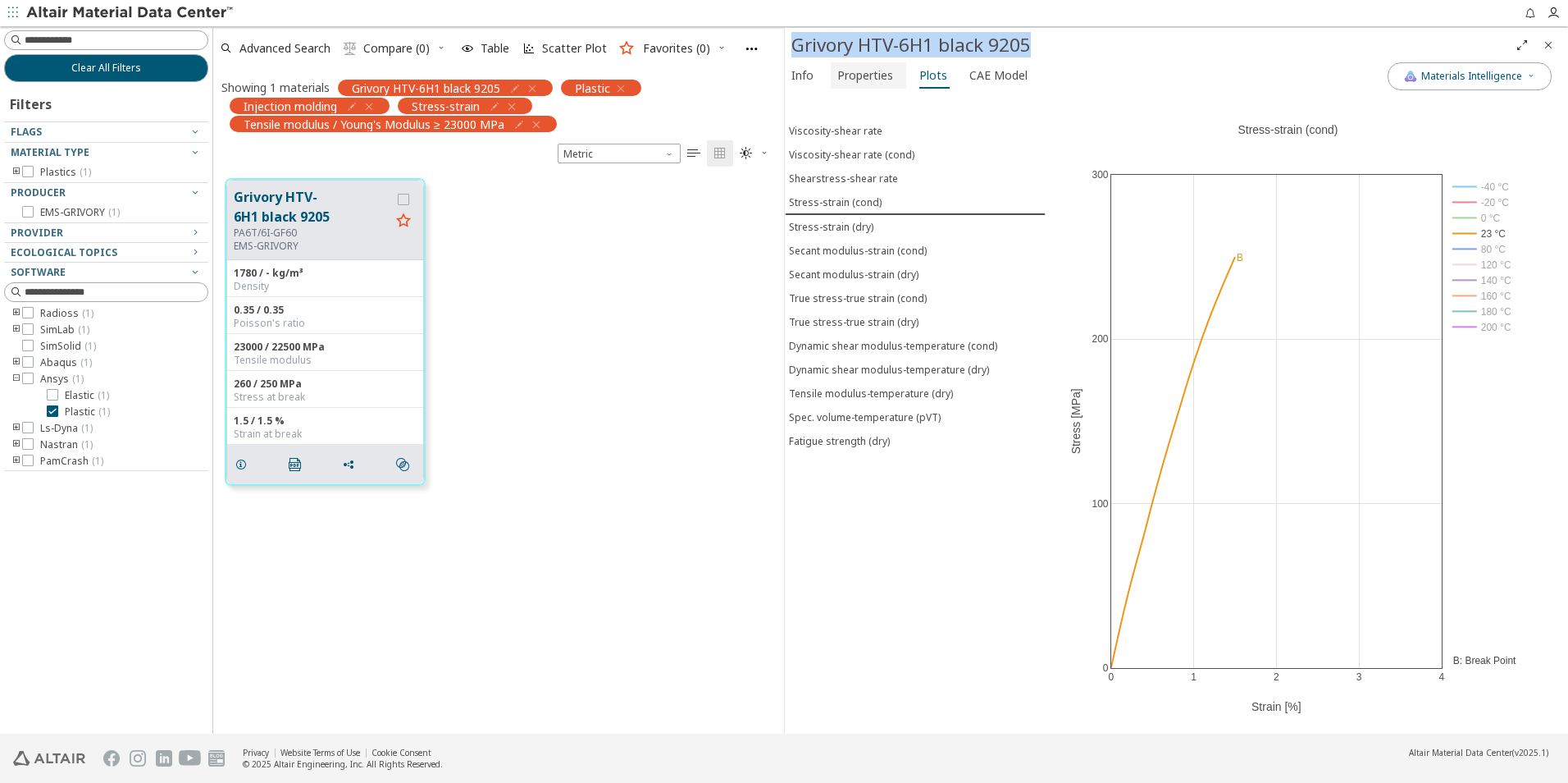
click at [867, 62] on span "Properties" at bounding box center [866, 75] width 56 height 26
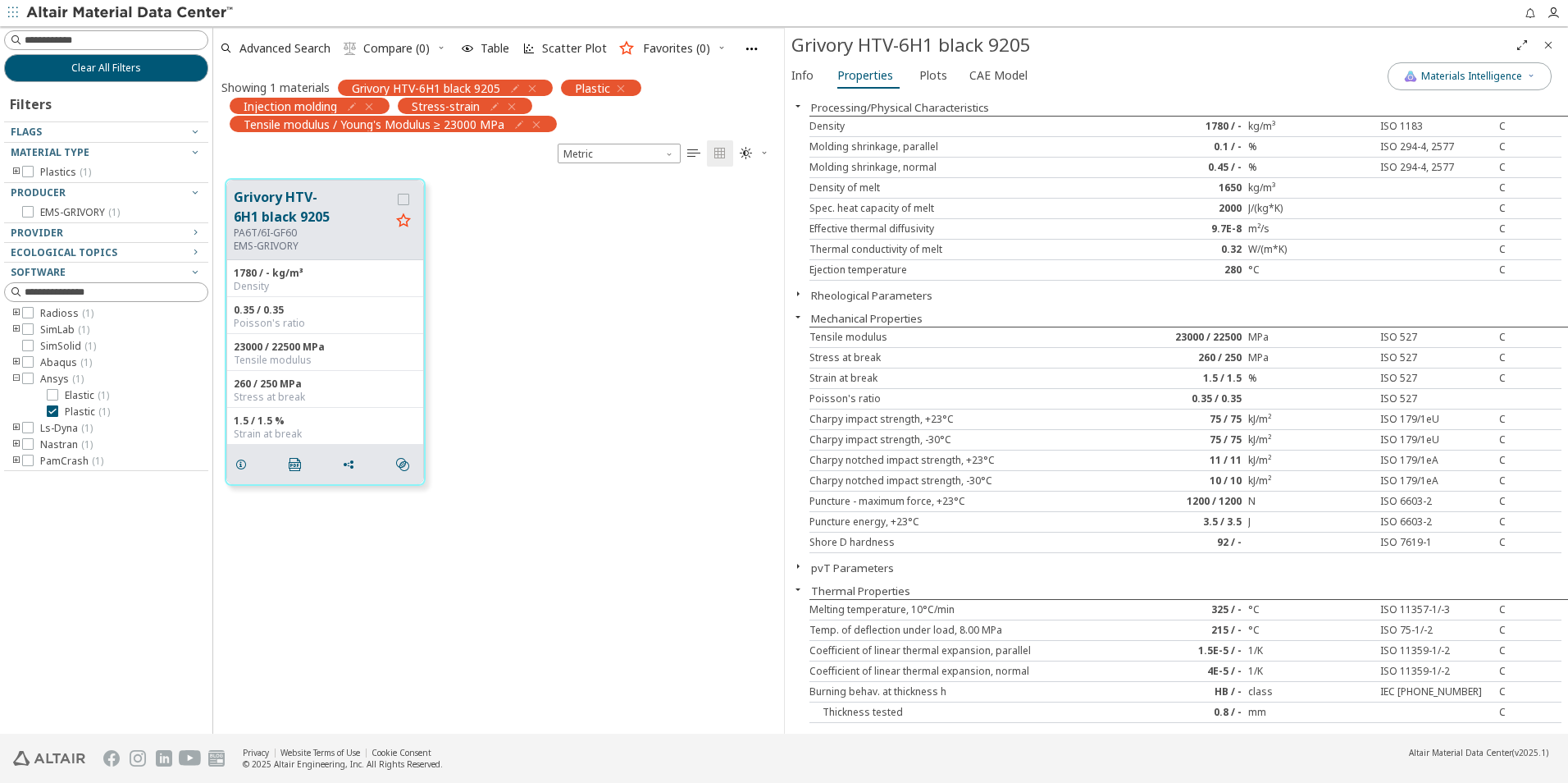
click at [1209, 129] on div "1780 / -" at bounding box center [1185, 126] width 125 height 14
copy div "1780"
click at [791, 75] on button "Info" at bounding box center [805, 75] width 40 height 26
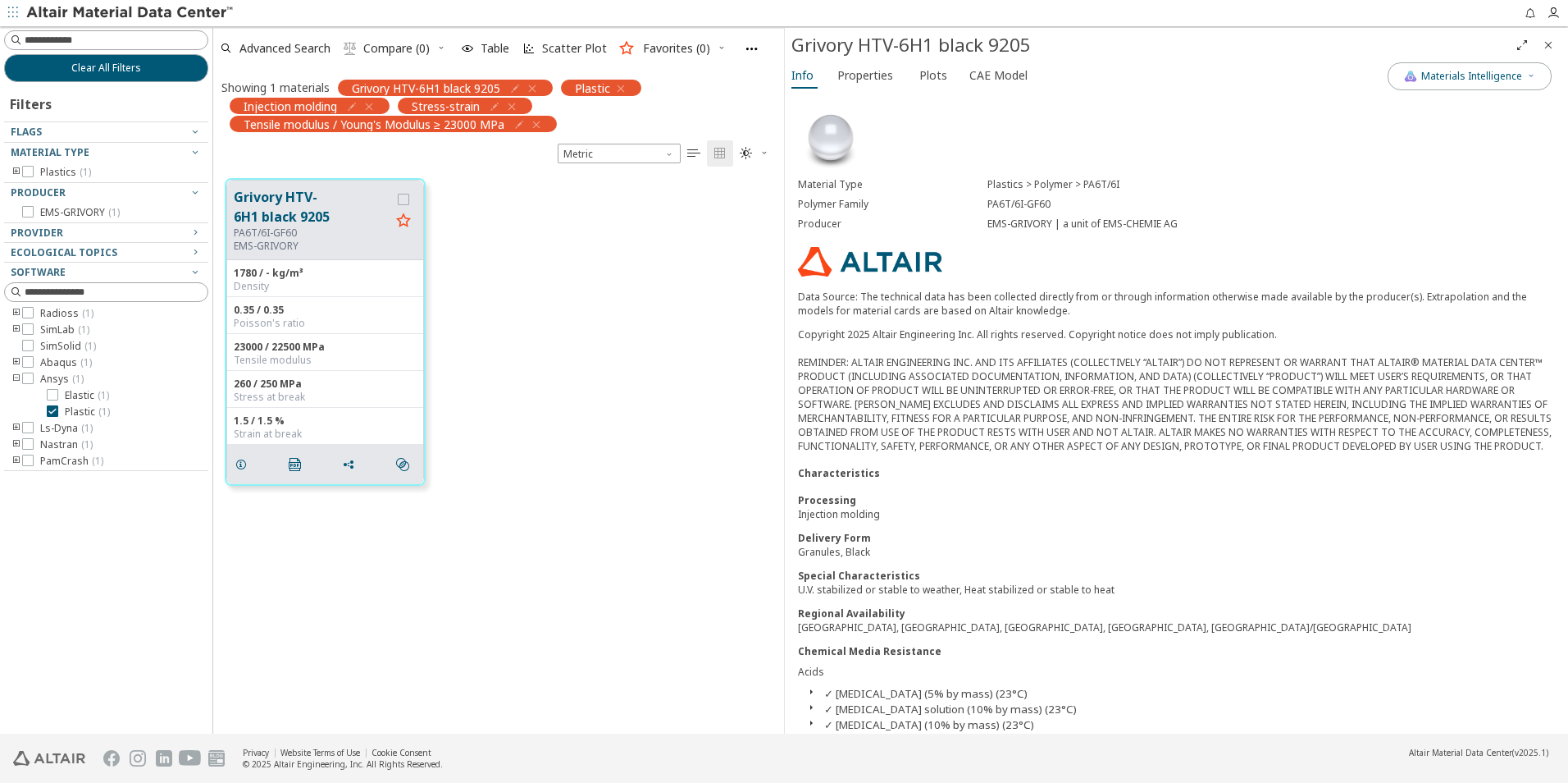
drag, startPoint x: 1050, startPoint y: 207, endPoint x: 982, endPoint y: 205, distance: 68.0
click at [982, 205] on div "Polymer Family PA6T/6I-GF60" at bounding box center [1177, 205] width 757 height 20
copy div "PA6T/6I-GF60"
drag, startPoint x: 1044, startPoint y: 43, endPoint x: 796, endPoint y: 51, distance: 248.1
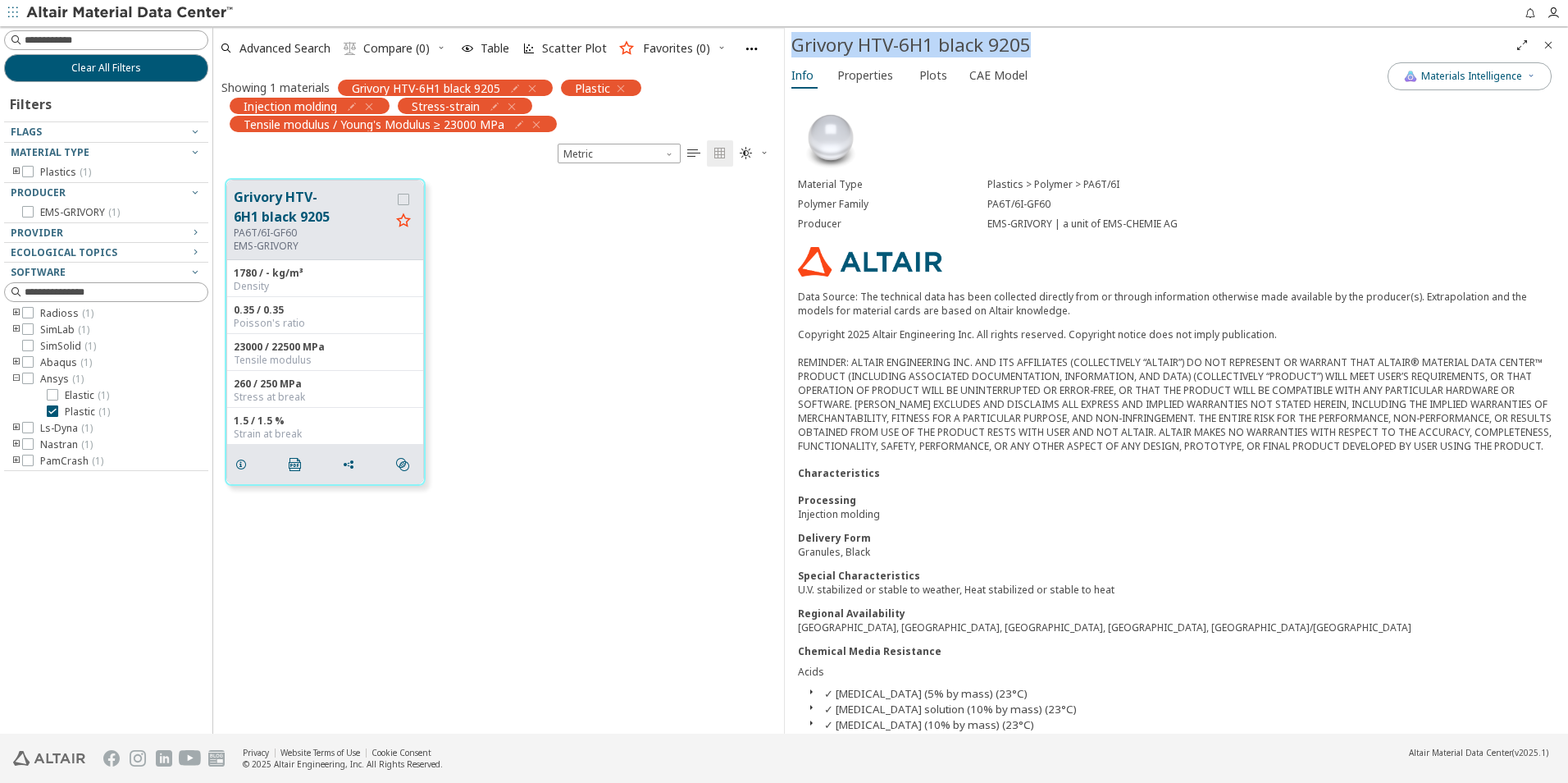
click at [796, 51] on div "Grivory HTV-6H1 black 9205" at bounding box center [1151, 44] width 718 height 26
copy div "Grivory HTV-6H1 black 9205"
click at [885, 86] on span "Properties" at bounding box center [866, 75] width 56 height 26
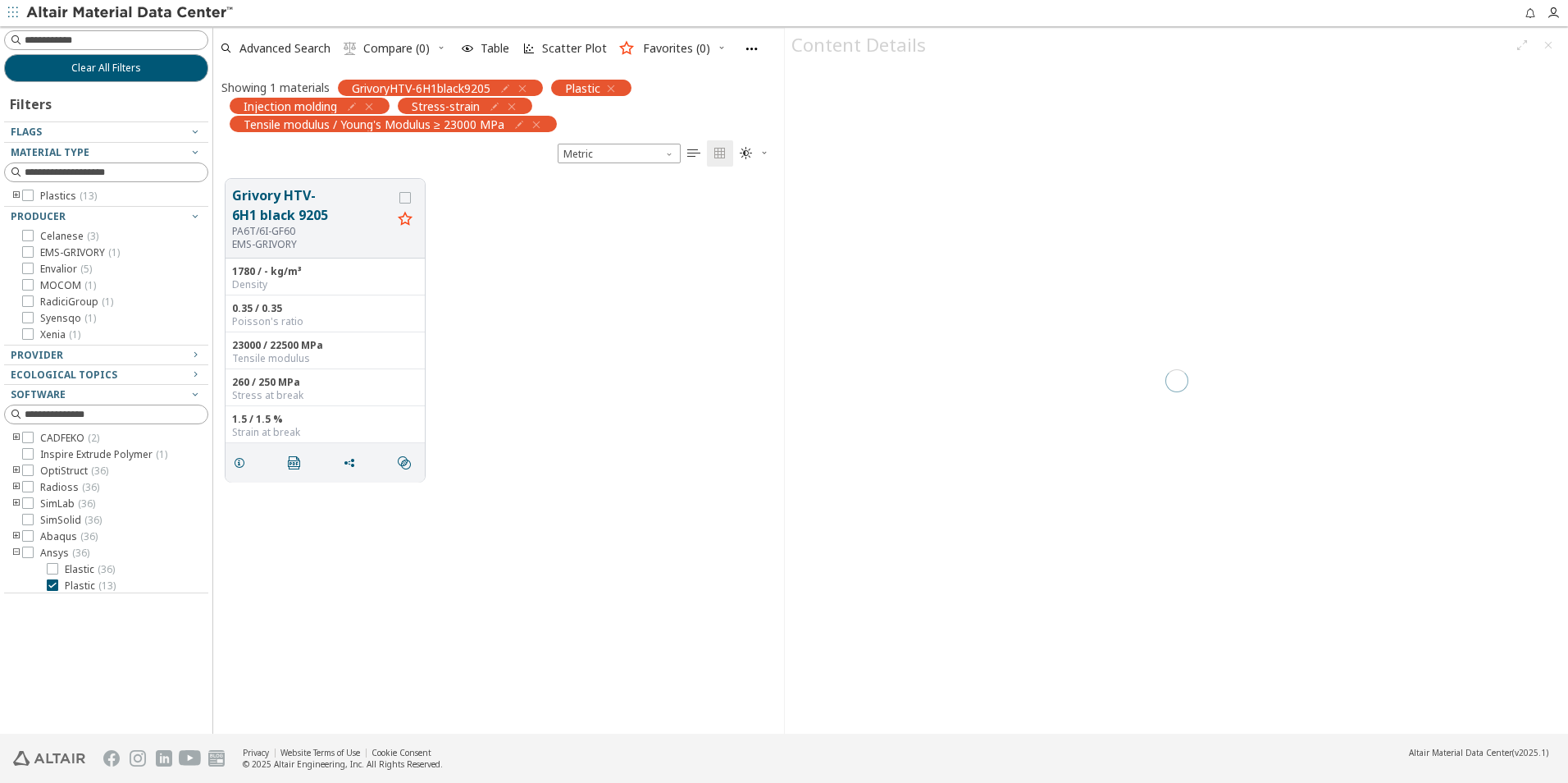
scroll to position [555, 559]
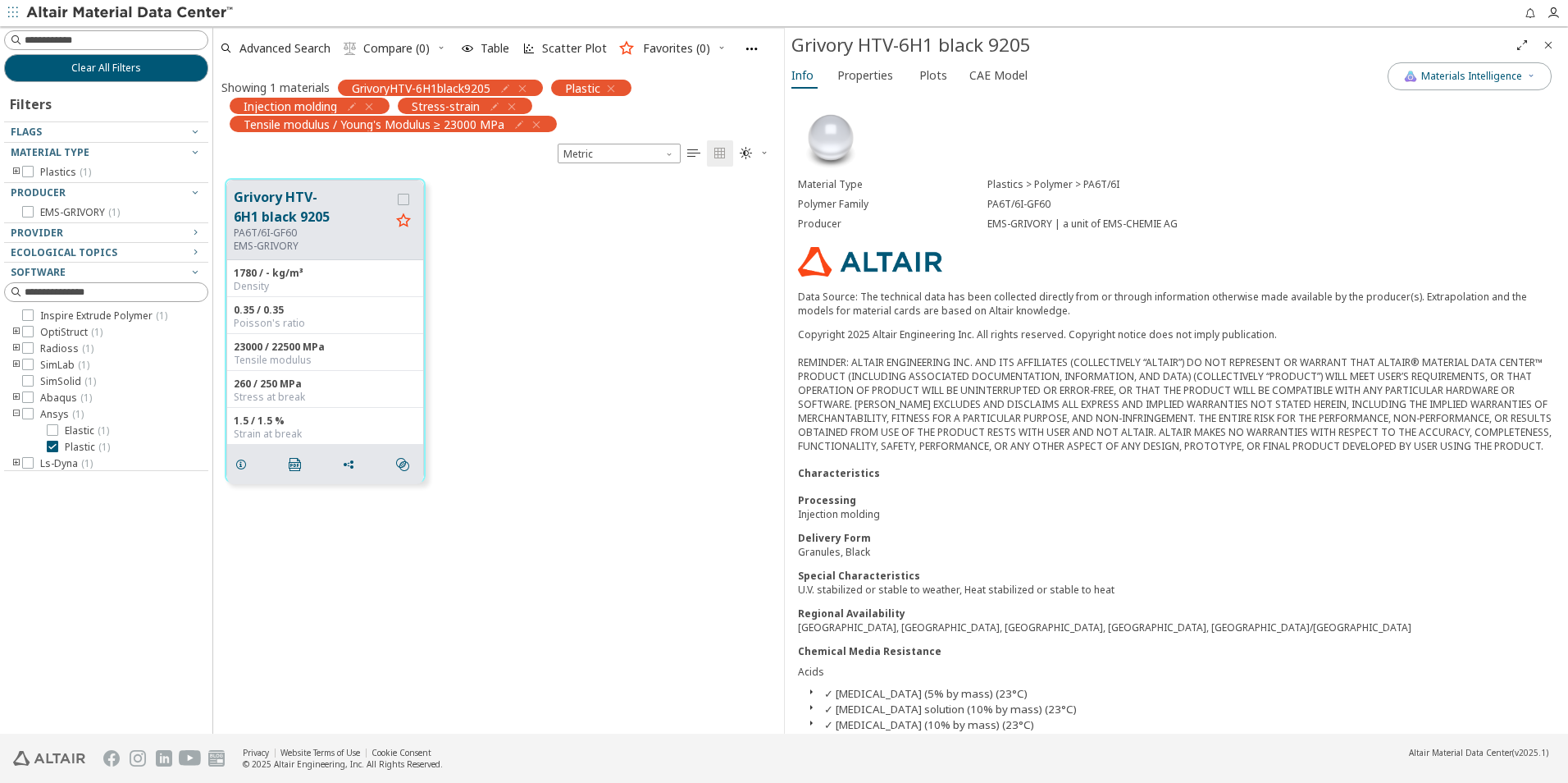
click at [526, 87] on icon "button" at bounding box center [522, 88] width 14 height 14
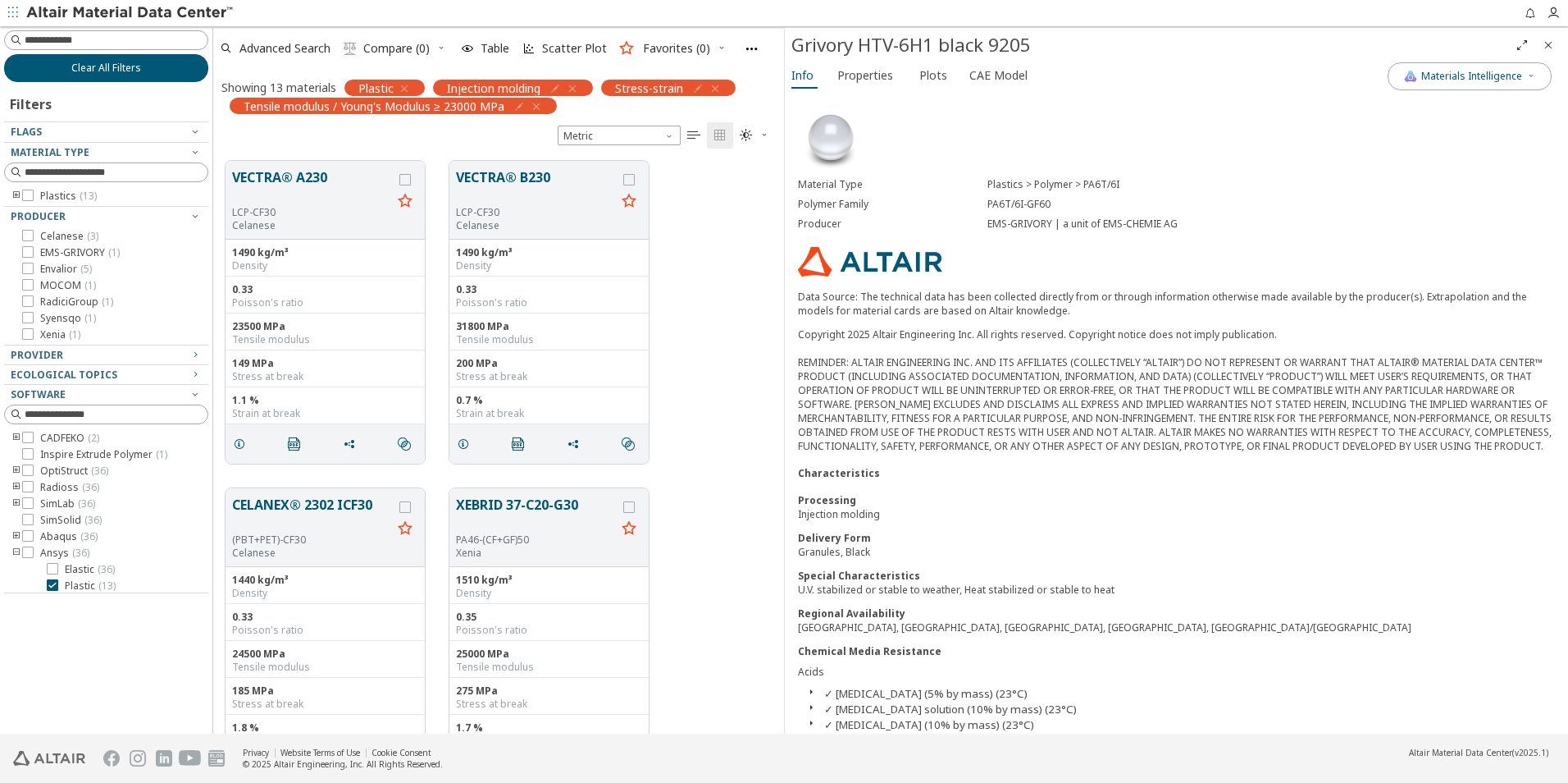
click at [106, 68] on span "Clear All Filters" at bounding box center [105, 68] width 69 height 14
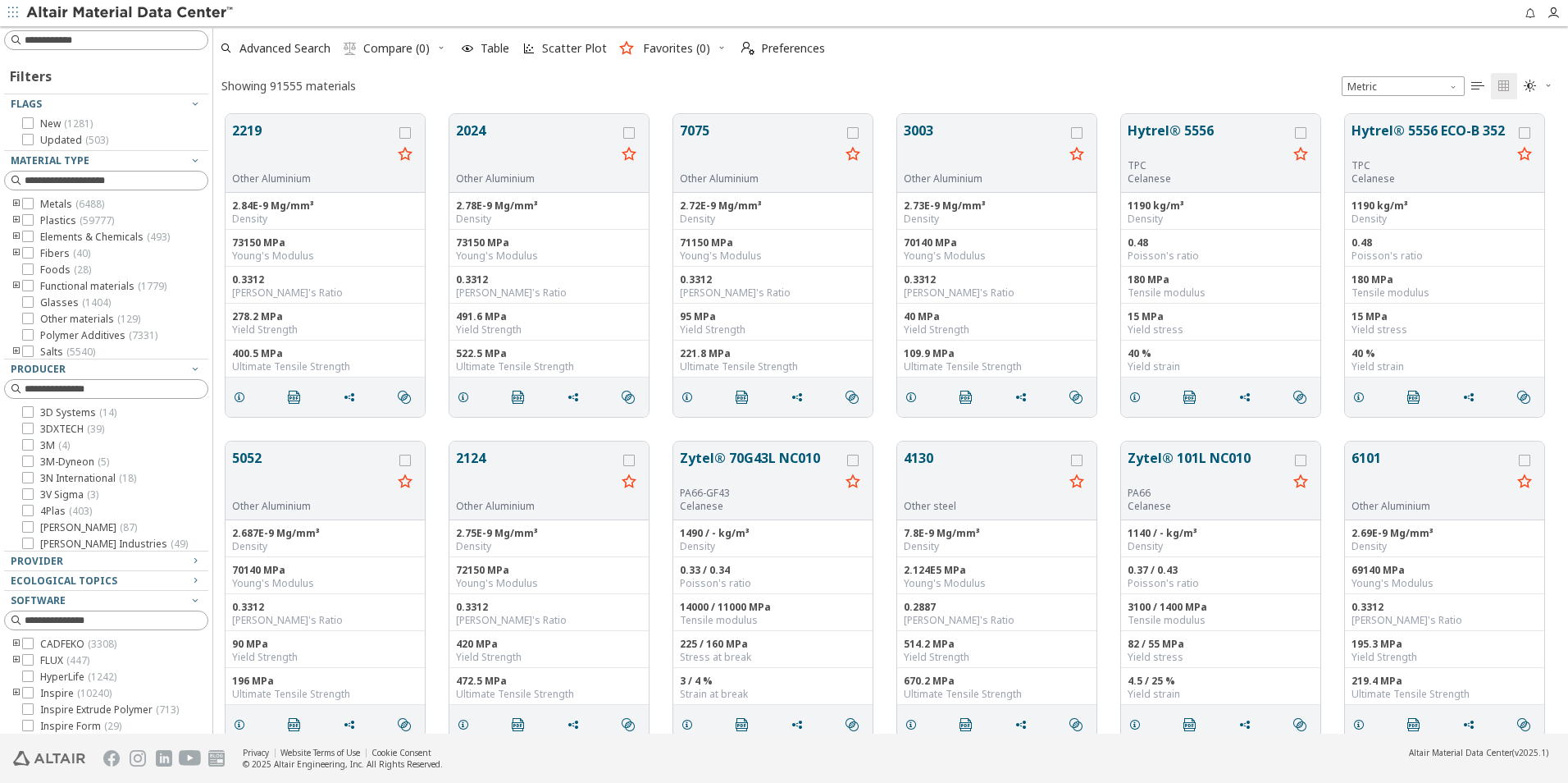
click at [119, 42] on input at bounding box center [115, 40] width 183 height 16
paste input "**********"
type input "**********"
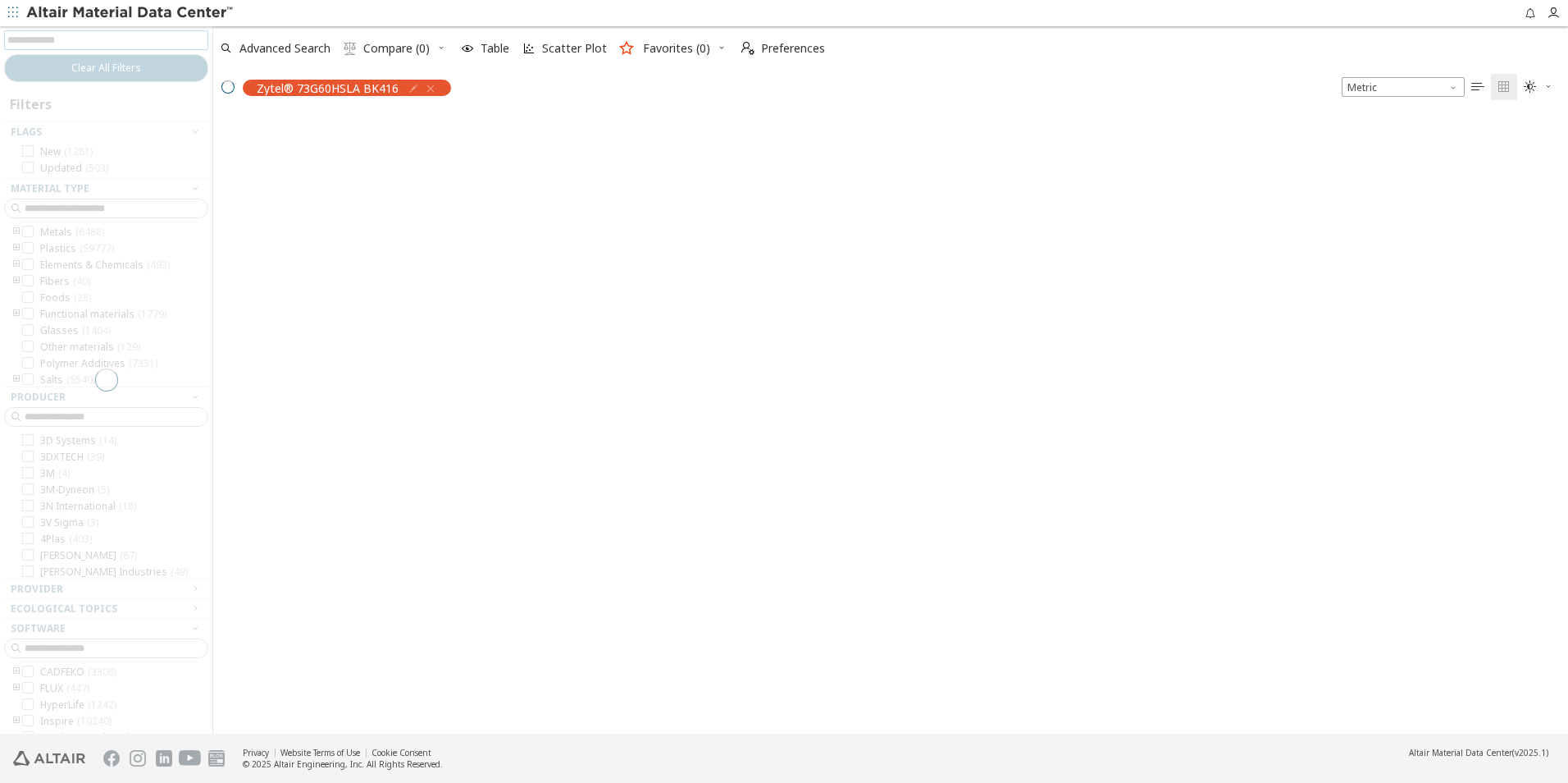
scroll to position [617, 1343]
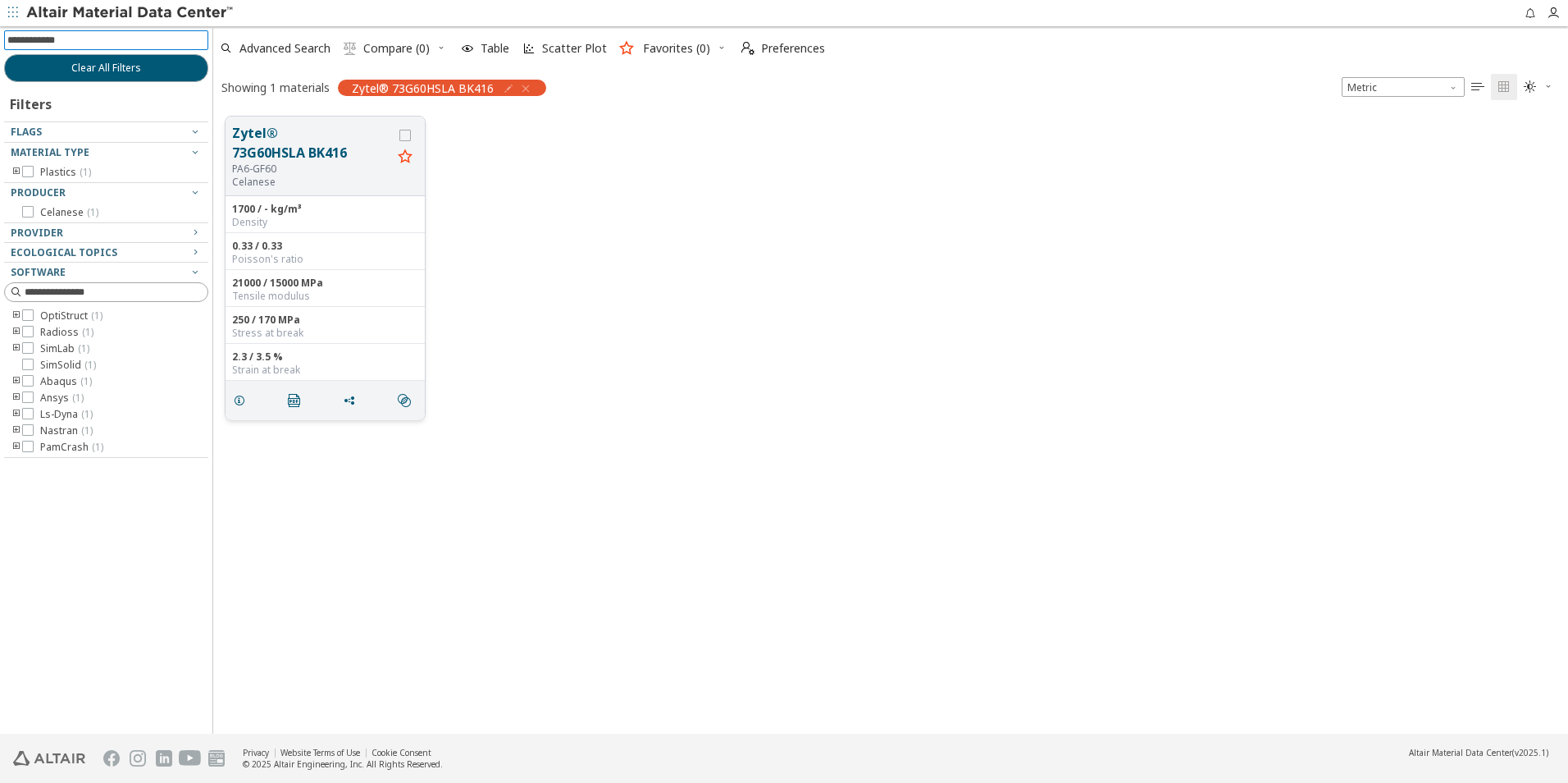
click at [285, 144] on button "Zytel® 73G60HSLA BK416" at bounding box center [311, 143] width 160 height 40
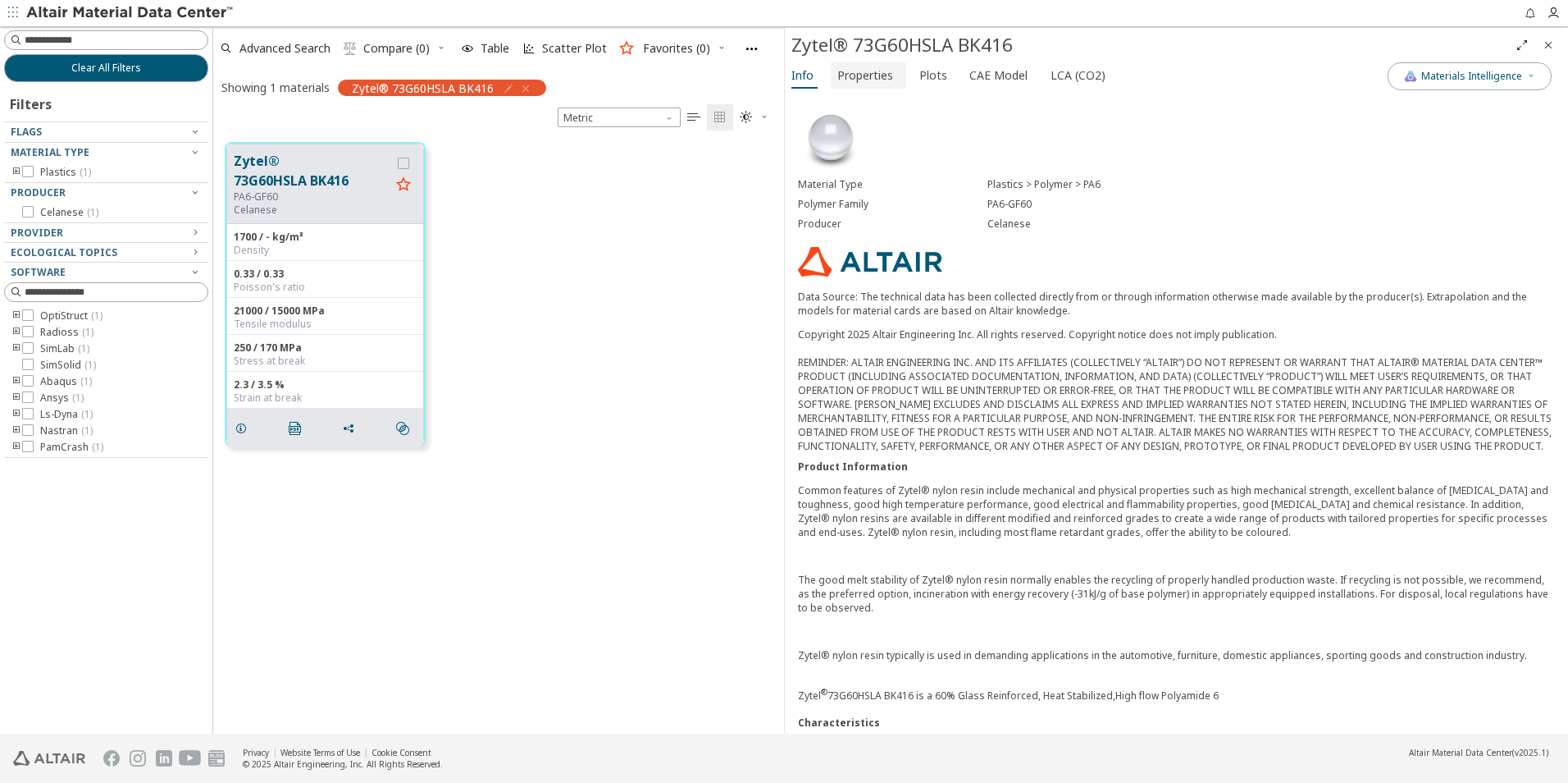
click at [866, 79] on span "Properties" at bounding box center [866, 75] width 56 height 26
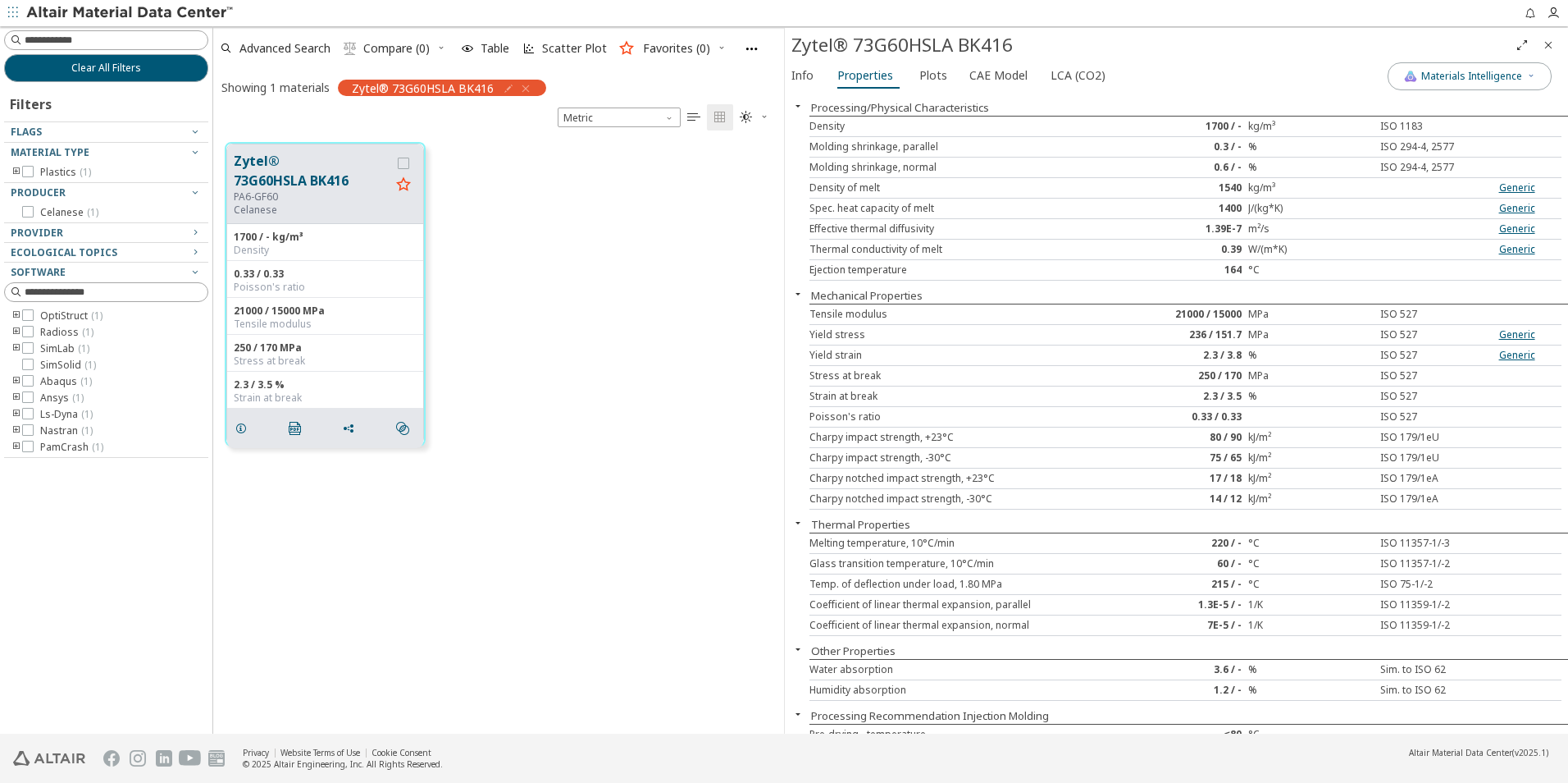
click at [952, 75] on div "Info Properties Plots CAE Model LCA (CO2)" at bounding box center [1087, 78] width 603 height 31
click at [924, 78] on span "Plots" at bounding box center [933, 75] width 28 height 26
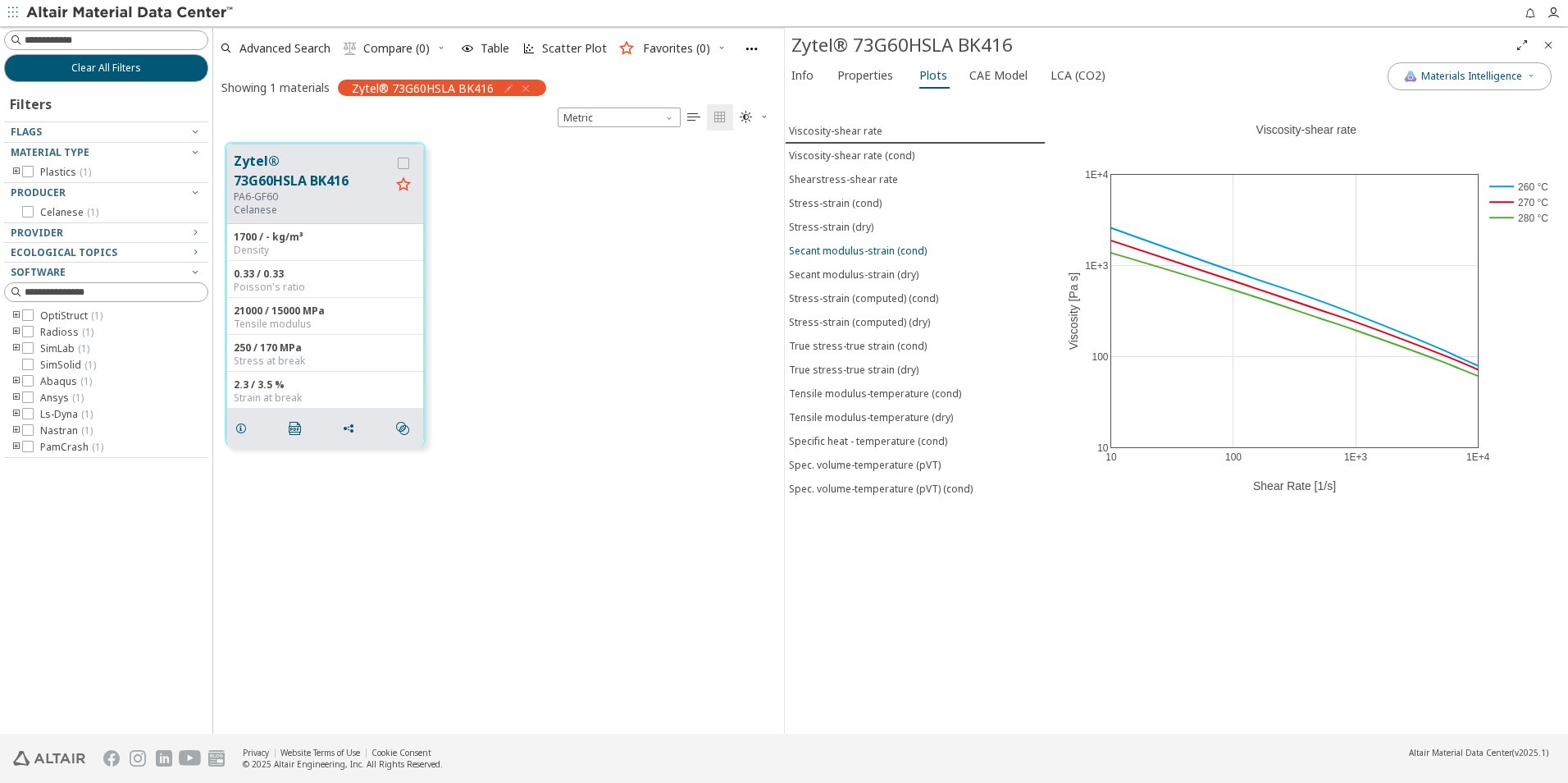
click at [903, 246] on div "Secant modulus-strain (cond)" at bounding box center [857, 250] width 138 height 14
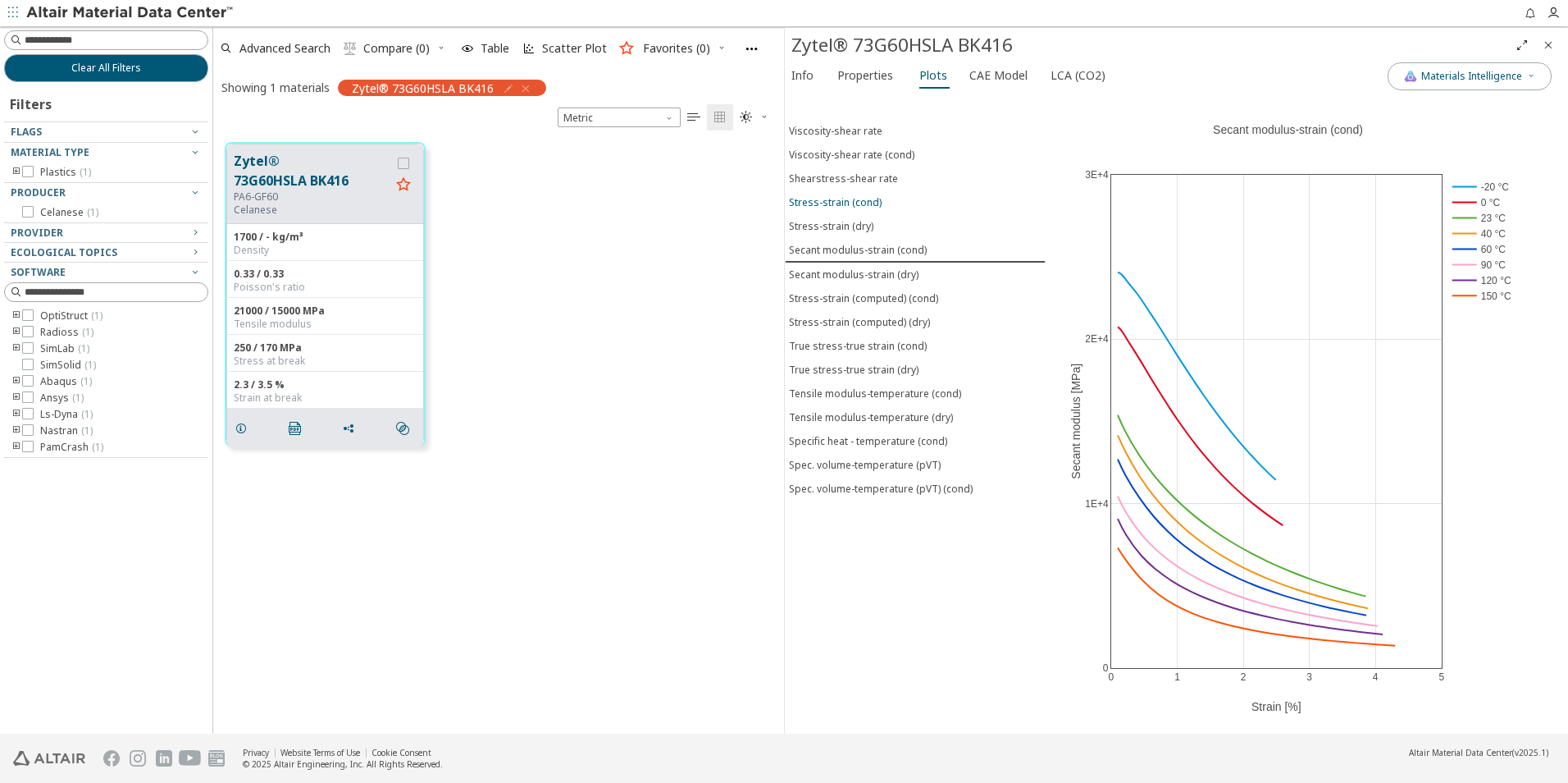
click at [871, 199] on div "Stress-strain (cond)" at bounding box center [835, 202] width 93 height 14
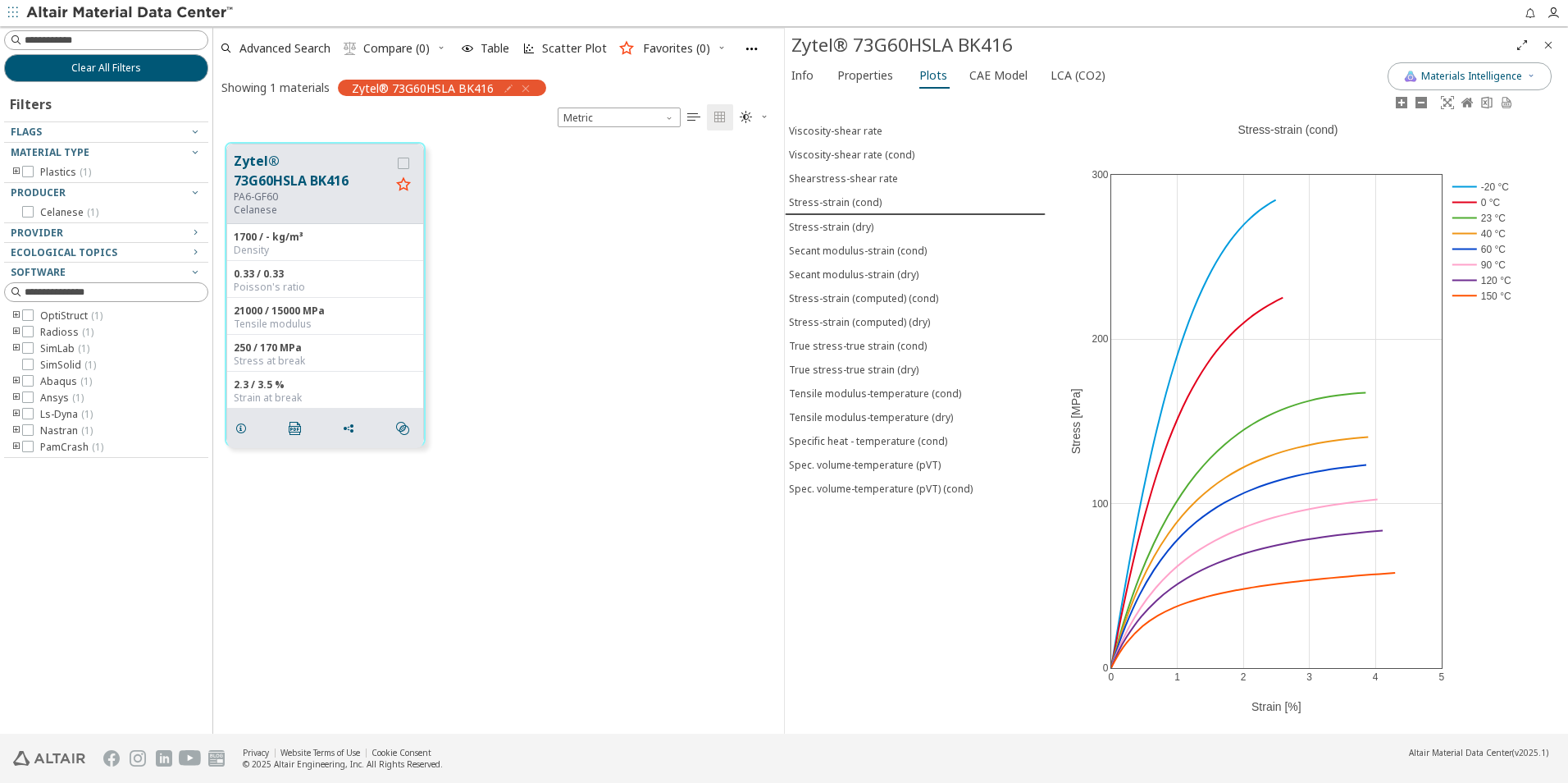
click at [1462, 184] on rect at bounding box center [1483, 186] width 69 height 15
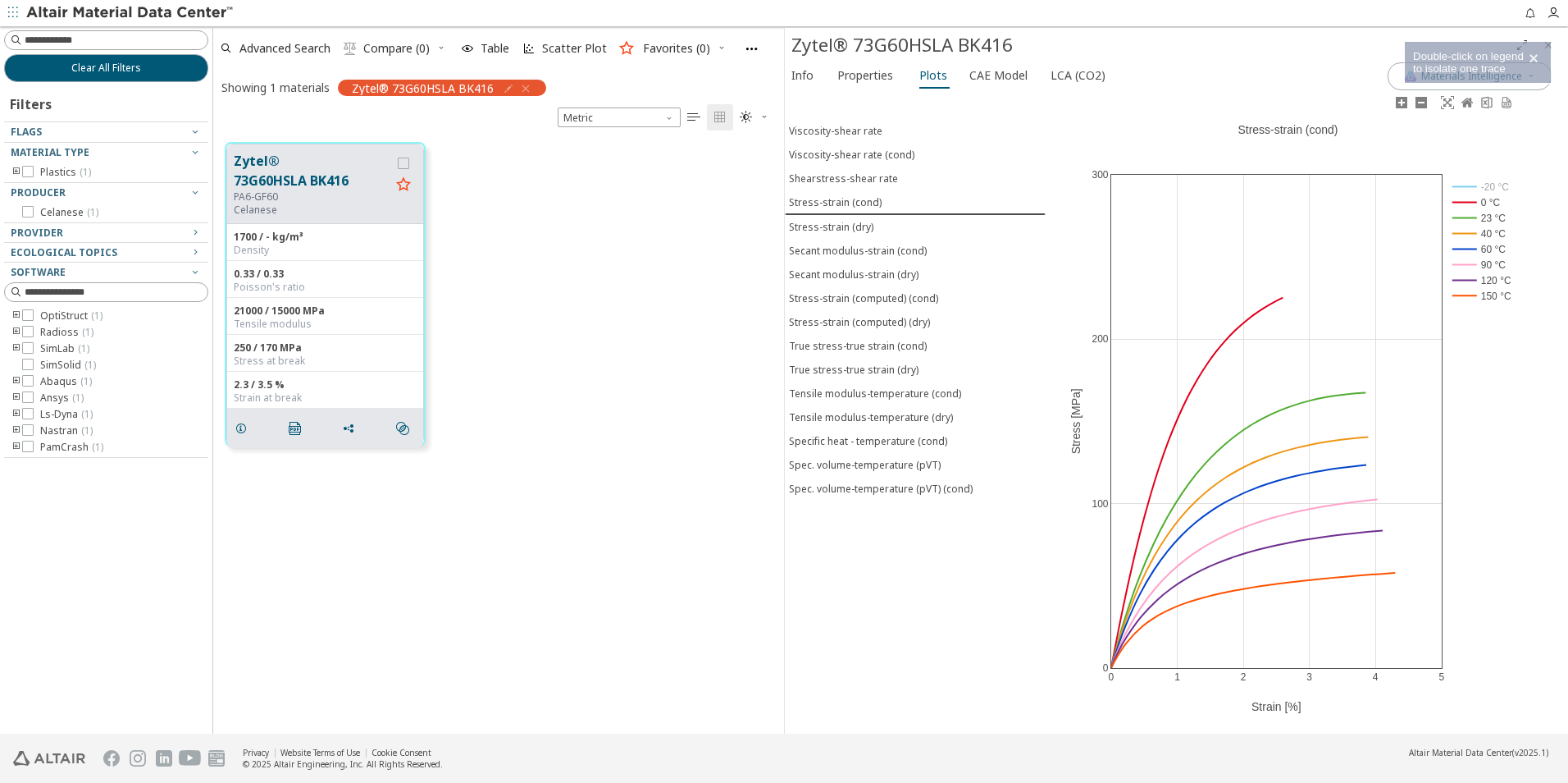
click at [1470, 203] on rect at bounding box center [1483, 202] width 69 height 15
click at [1465, 234] on rect at bounding box center [1483, 233] width 69 height 15
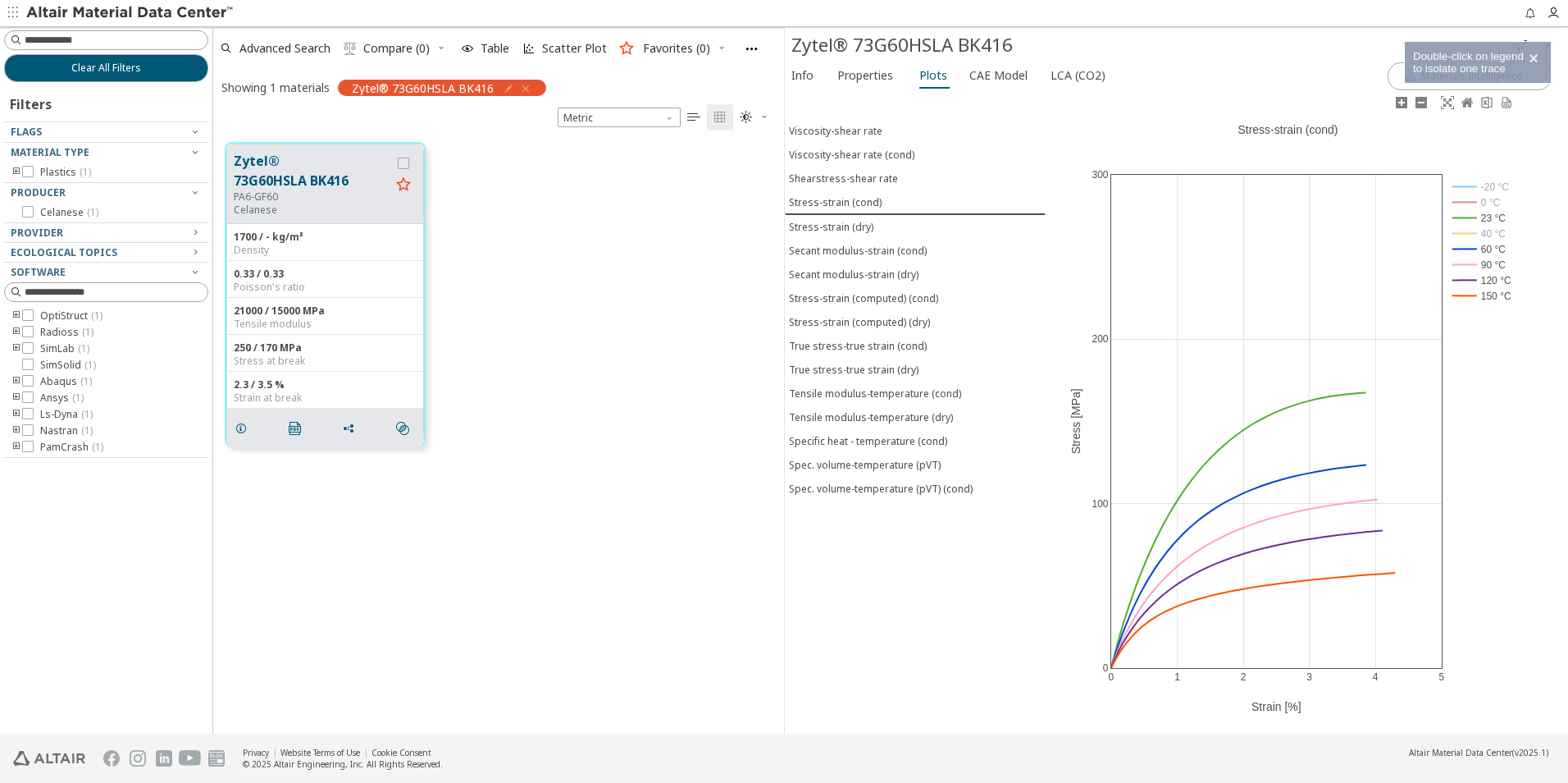
click at [1470, 250] on rect at bounding box center [1483, 248] width 69 height 15
click at [1470, 266] on rect at bounding box center [1483, 264] width 69 height 15
click at [1470, 280] on rect at bounding box center [1483, 280] width 69 height 15
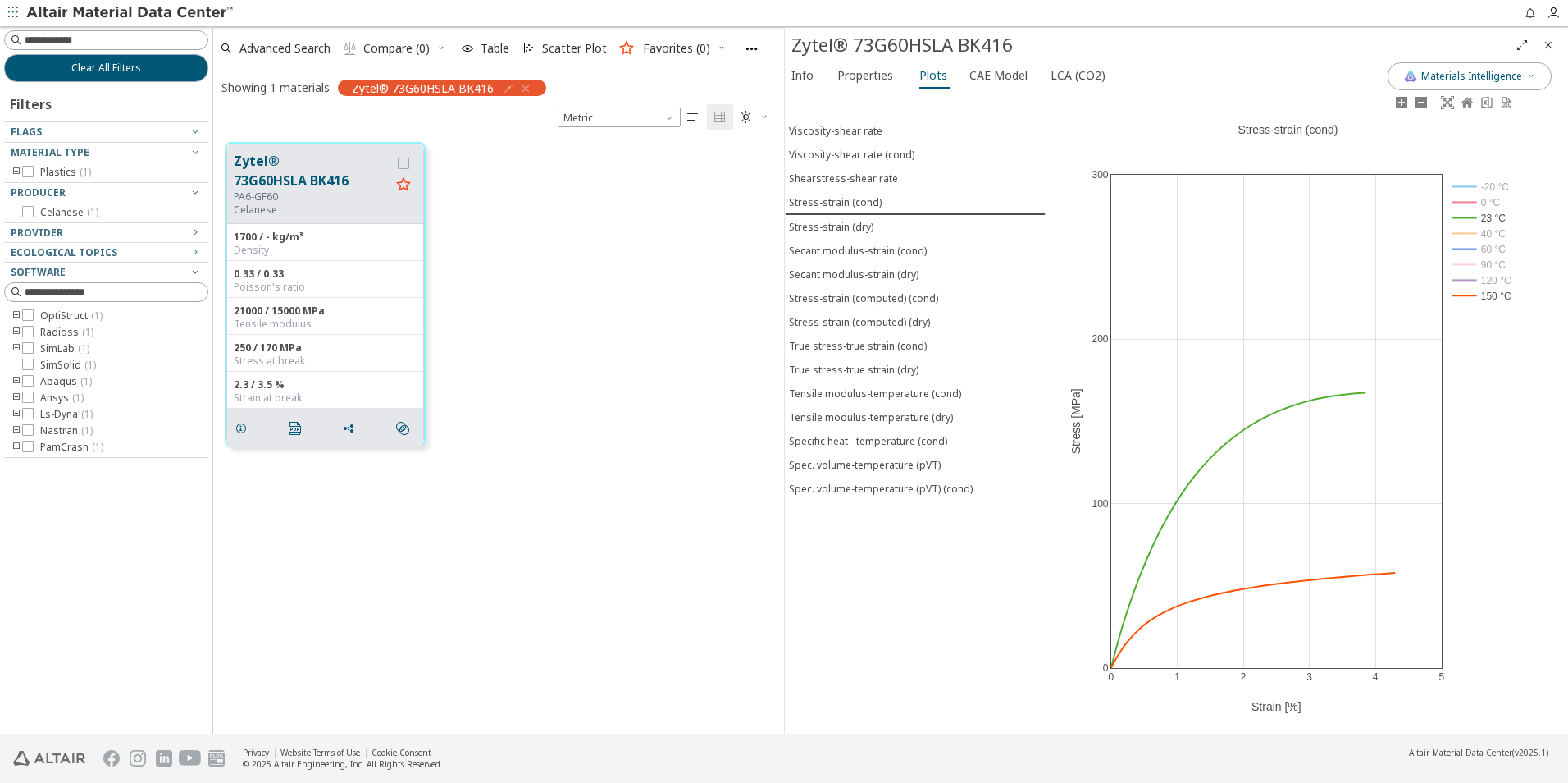
click at [1470, 293] on rect at bounding box center [1483, 295] width 69 height 15
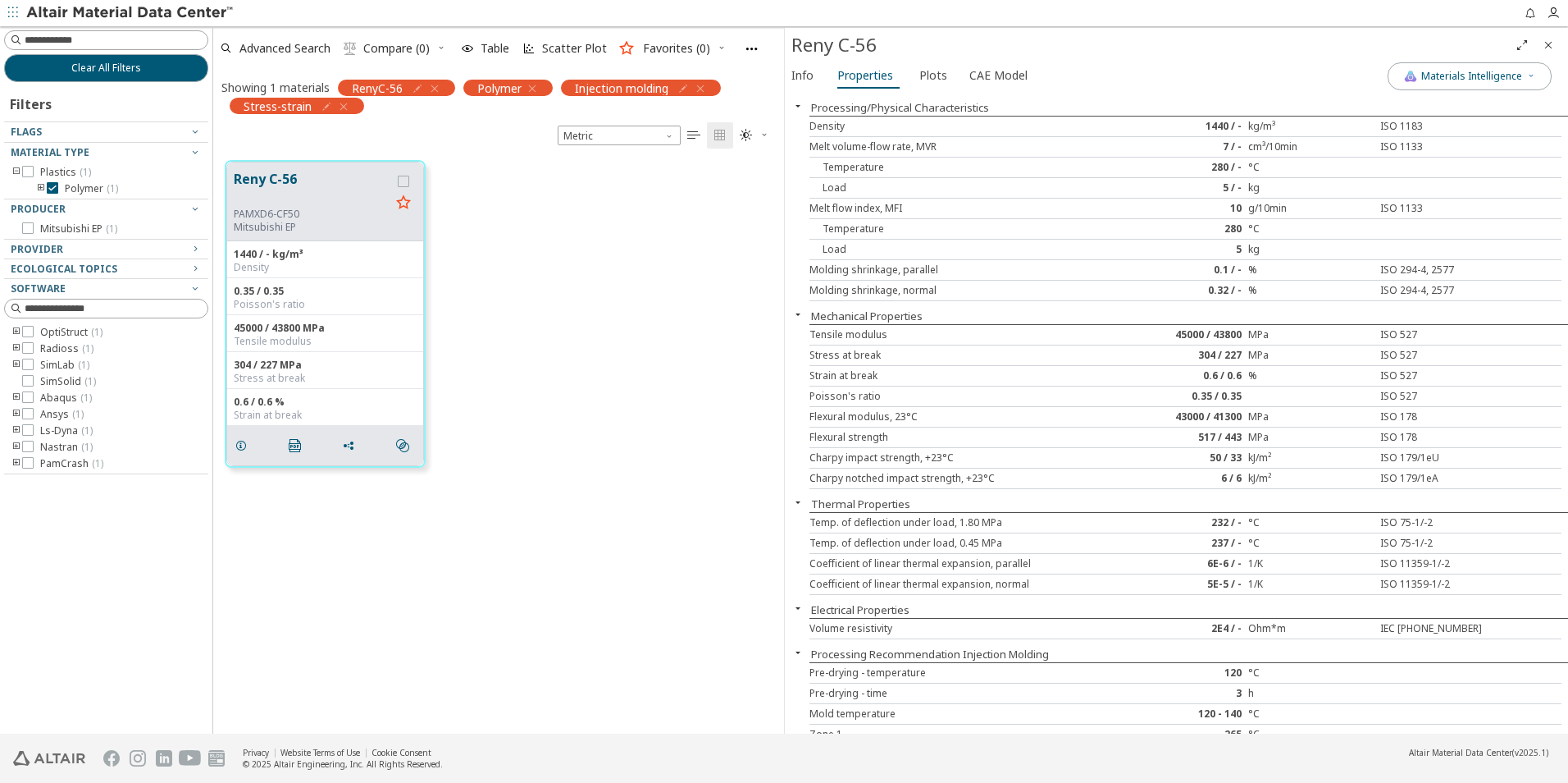
scroll to position [573, 559]
